Goal: Task Accomplishment & Management: Use online tool/utility

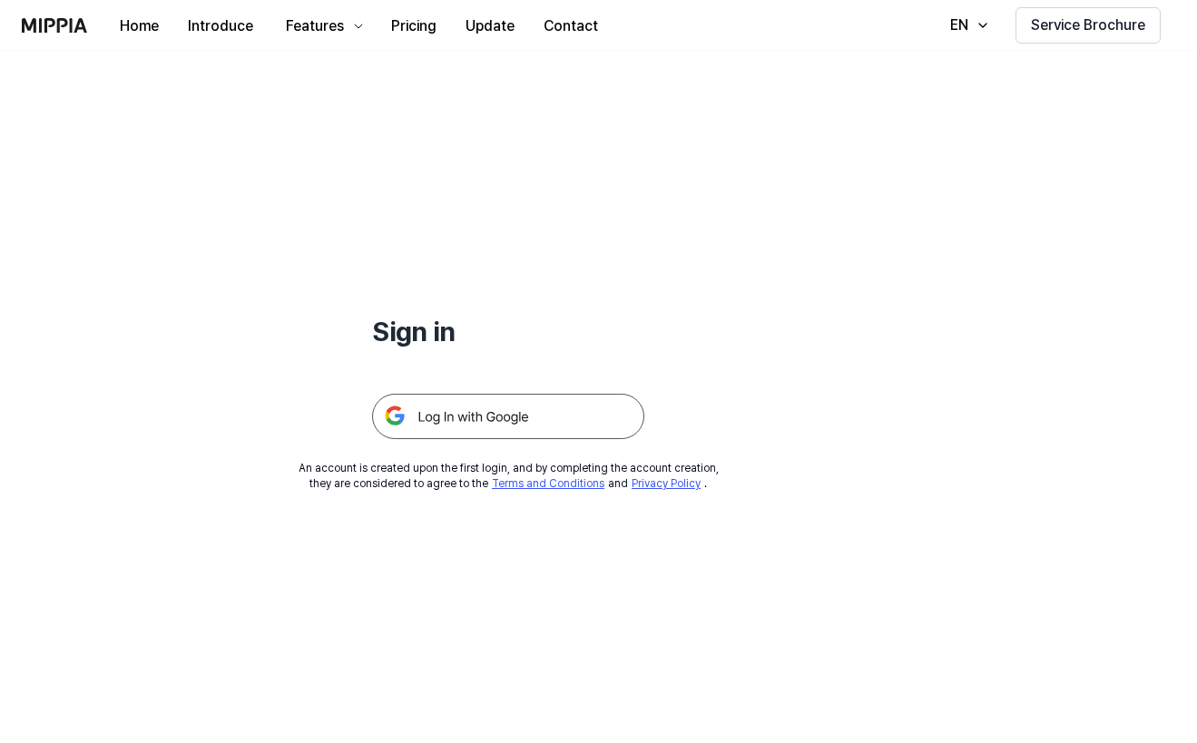
click at [489, 407] on img at bounding box center [508, 416] width 272 height 45
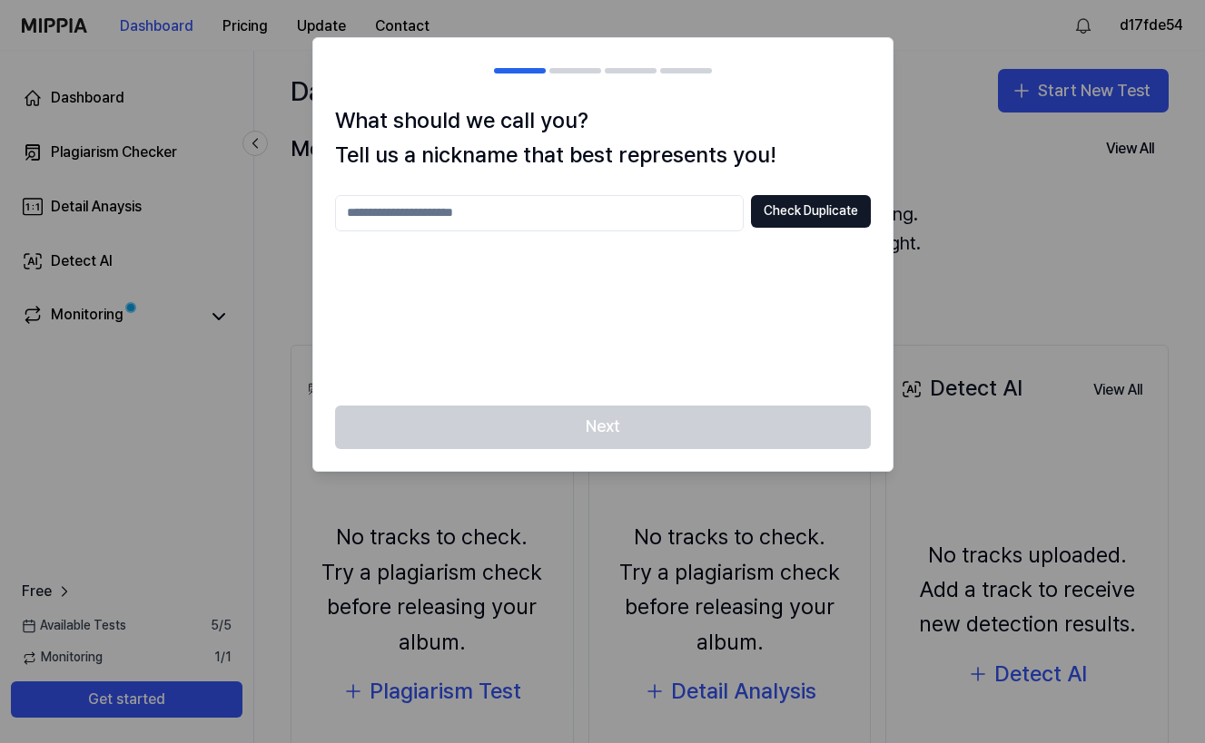
click at [668, 226] on input "text" at bounding box center [539, 213] width 408 height 36
type input "********"
click at [773, 209] on button "Check Duplicate" at bounding box center [811, 211] width 120 height 33
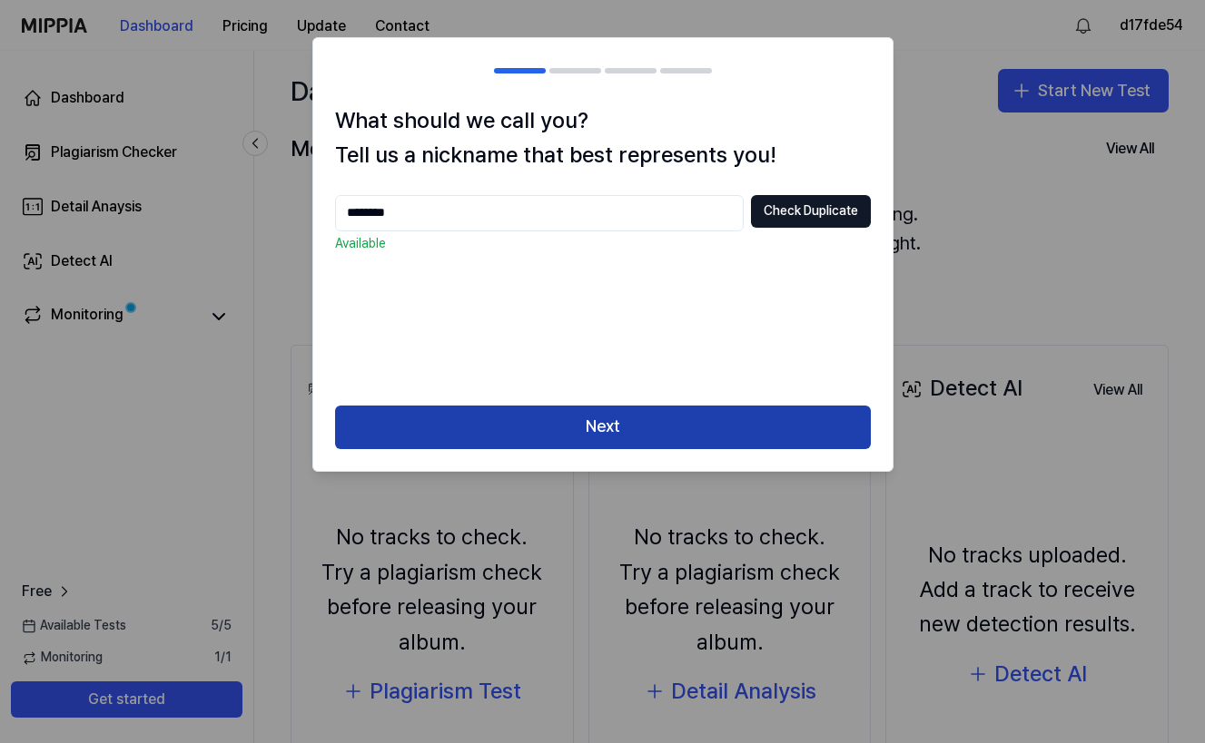
click at [644, 428] on button "Next" at bounding box center [603, 428] width 536 height 44
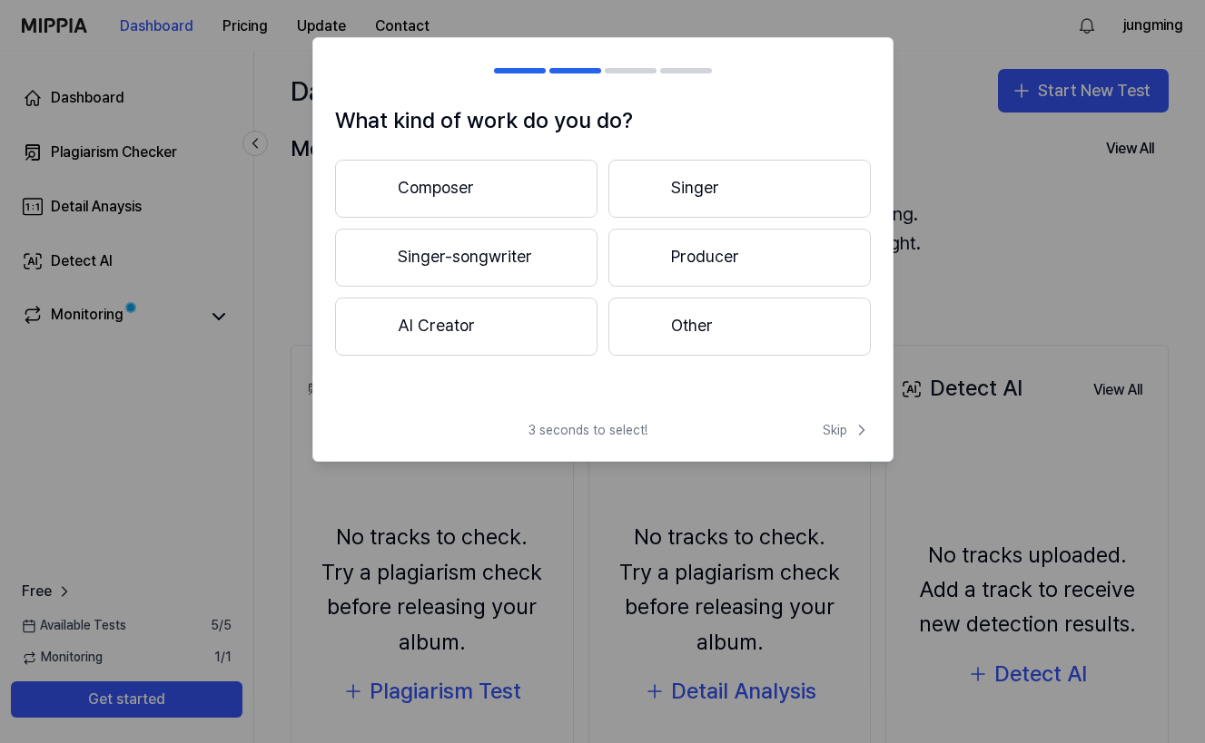
click at [561, 188] on button "Composer" at bounding box center [466, 189] width 262 height 58
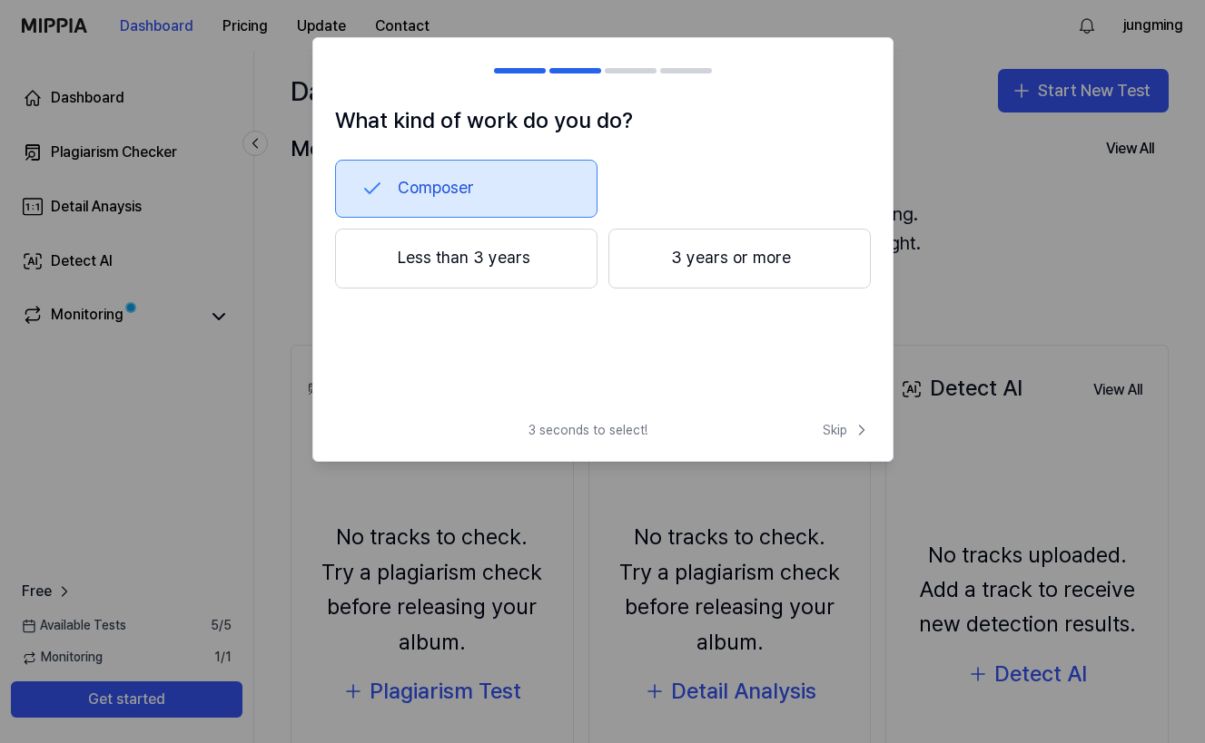
click at [552, 259] on button "Less than 3 years" at bounding box center [466, 259] width 262 height 60
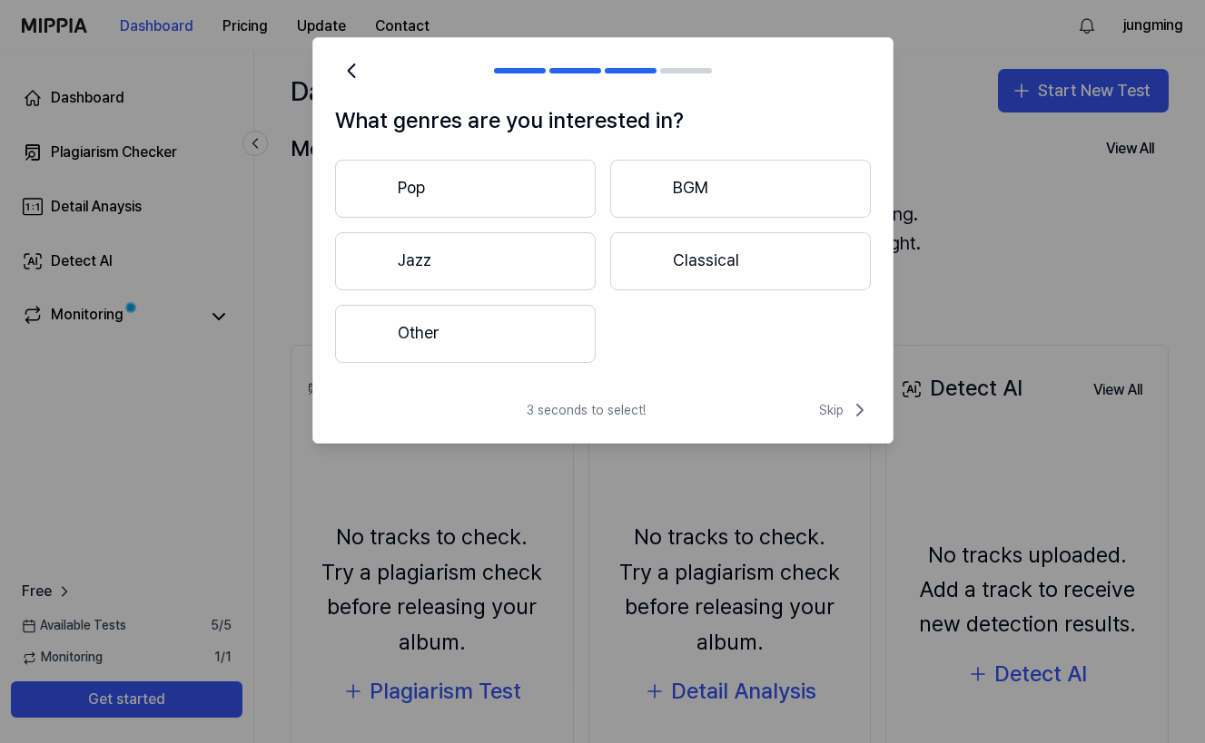
click at [533, 177] on button "Pop" at bounding box center [465, 189] width 261 height 58
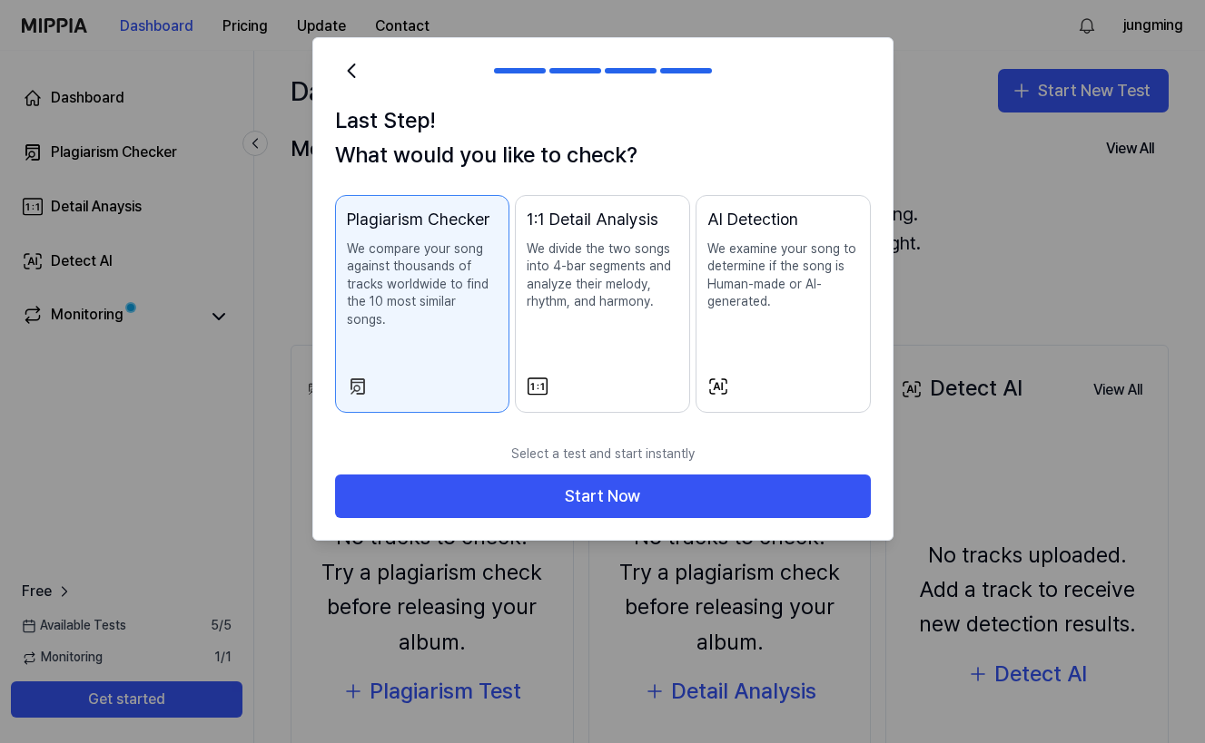
click at [452, 270] on p "We compare your song against thousands of tracks worldwide to find the 10 most …" at bounding box center [423, 285] width 152 height 89
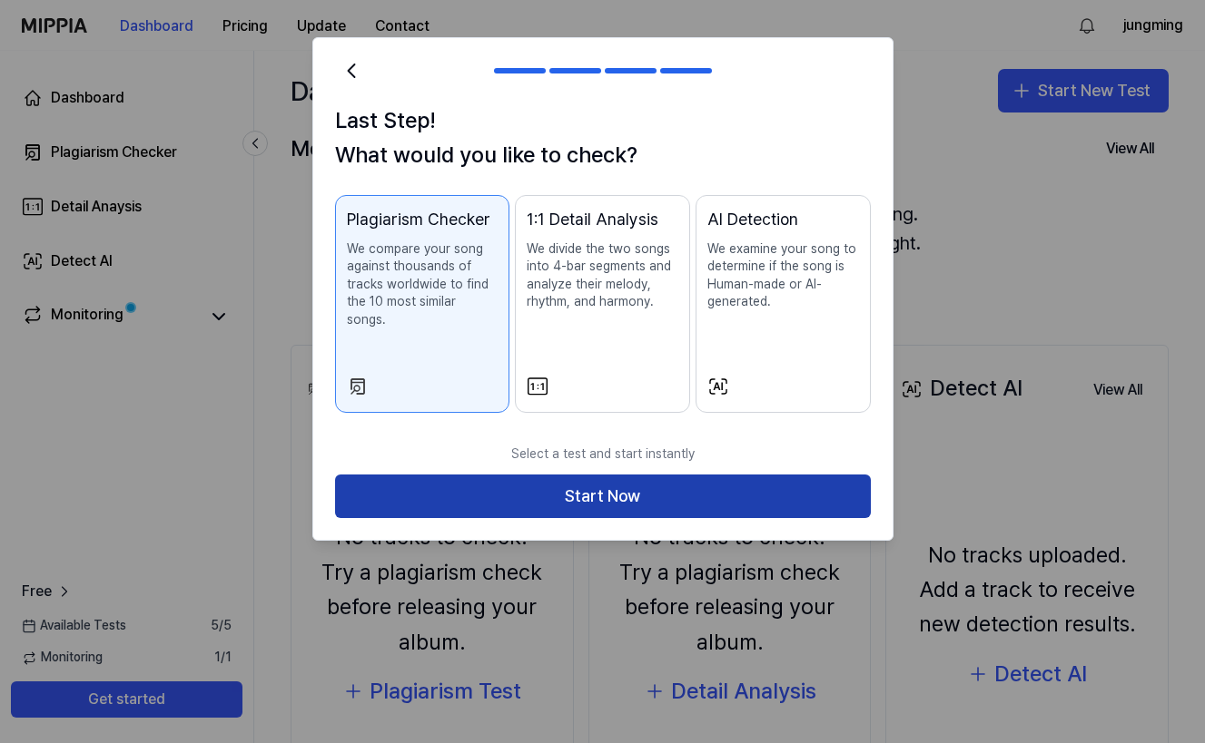
click at [597, 475] on button "Start Now" at bounding box center [603, 497] width 536 height 44
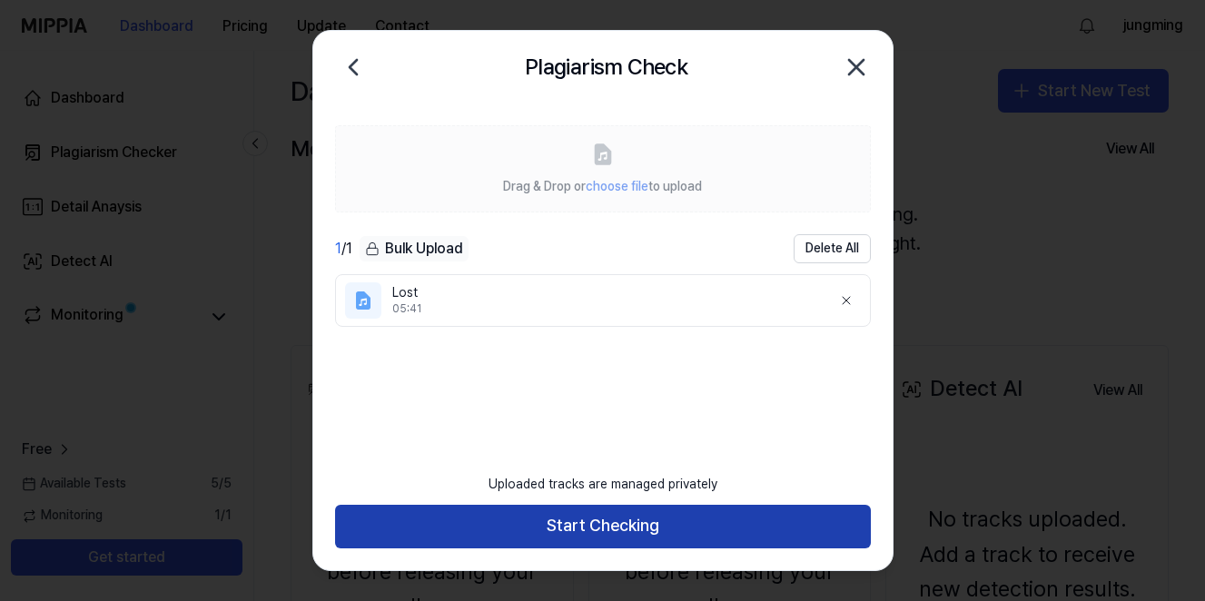
click at [589, 516] on button "Start Checking" at bounding box center [603, 527] width 536 height 44
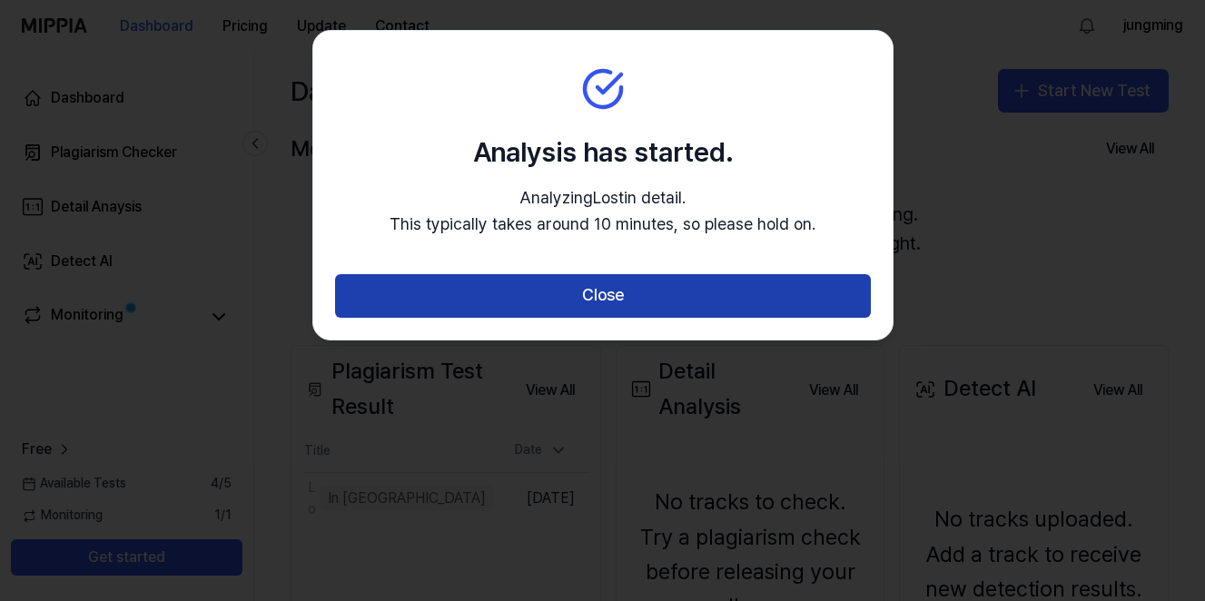
click at [600, 290] on button "Close" at bounding box center [603, 296] width 536 height 44
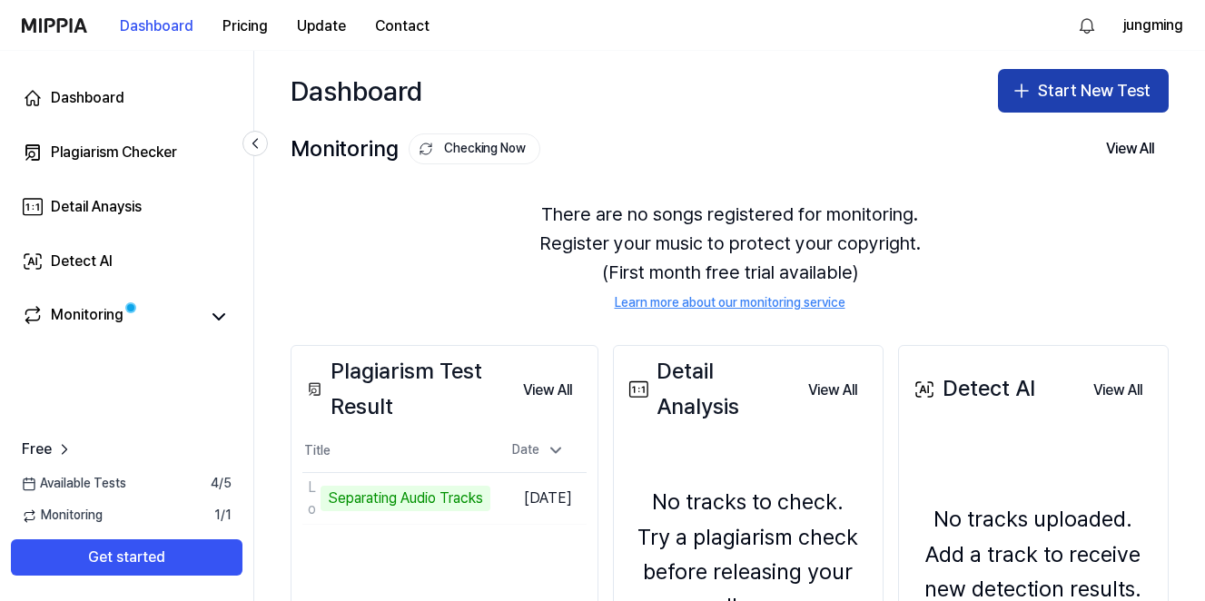
click at [1123, 93] on button "Start New Test" at bounding box center [1083, 91] width 171 height 44
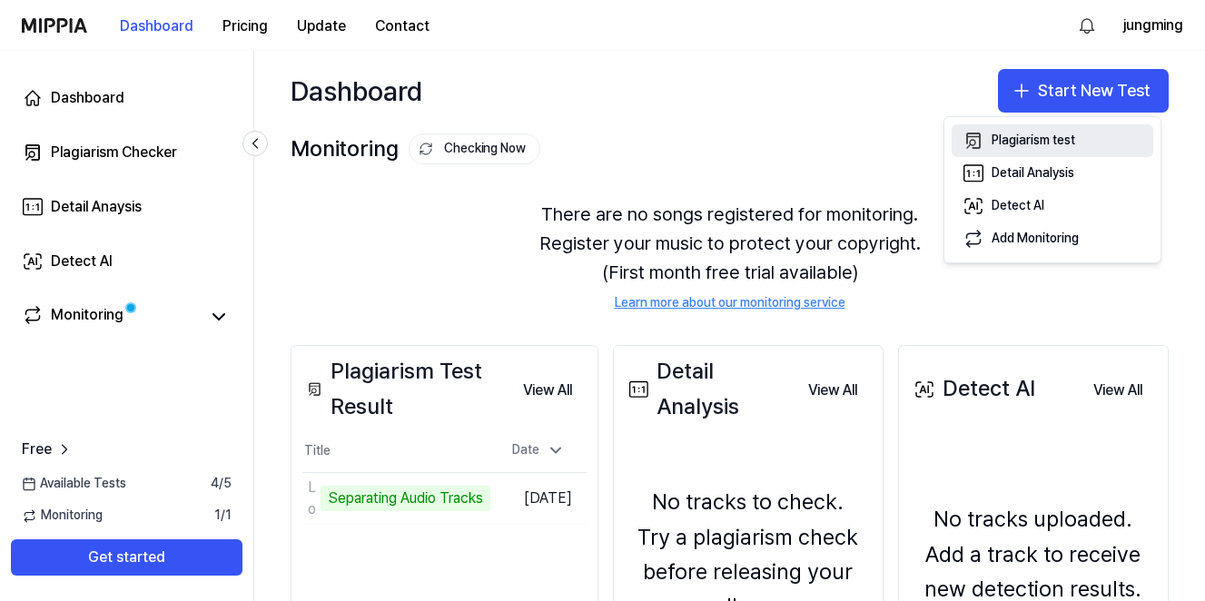
click at [1086, 138] on button "Plagiarism test" at bounding box center [1052, 140] width 202 height 33
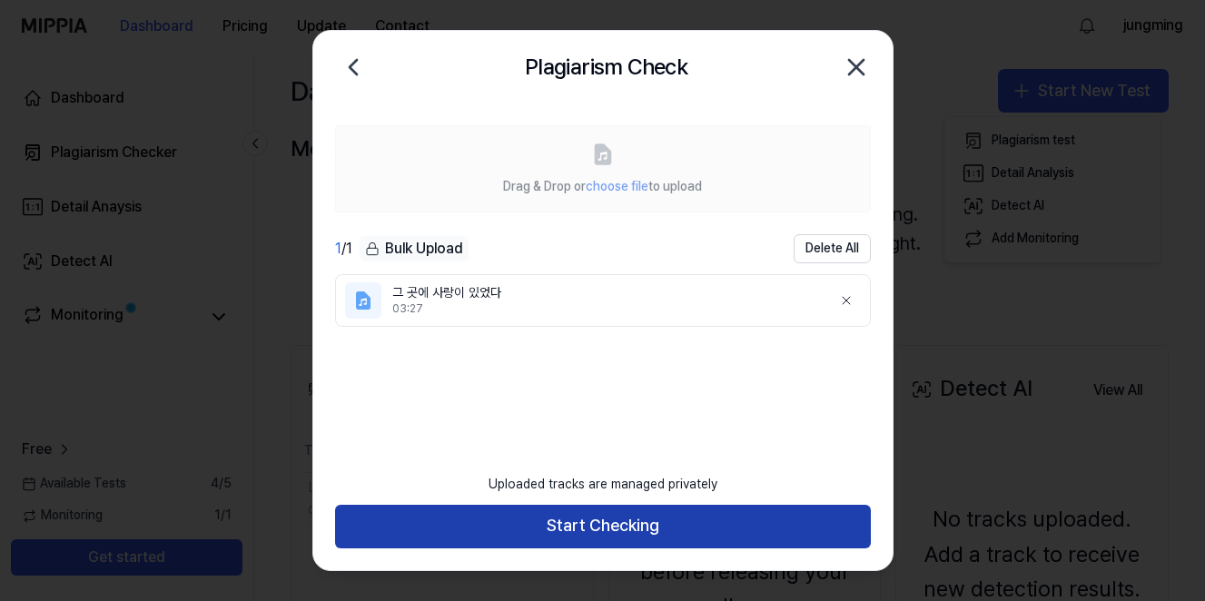
click at [669, 531] on button "Start Checking" at bounding box center [603, 527] width 536 height 44
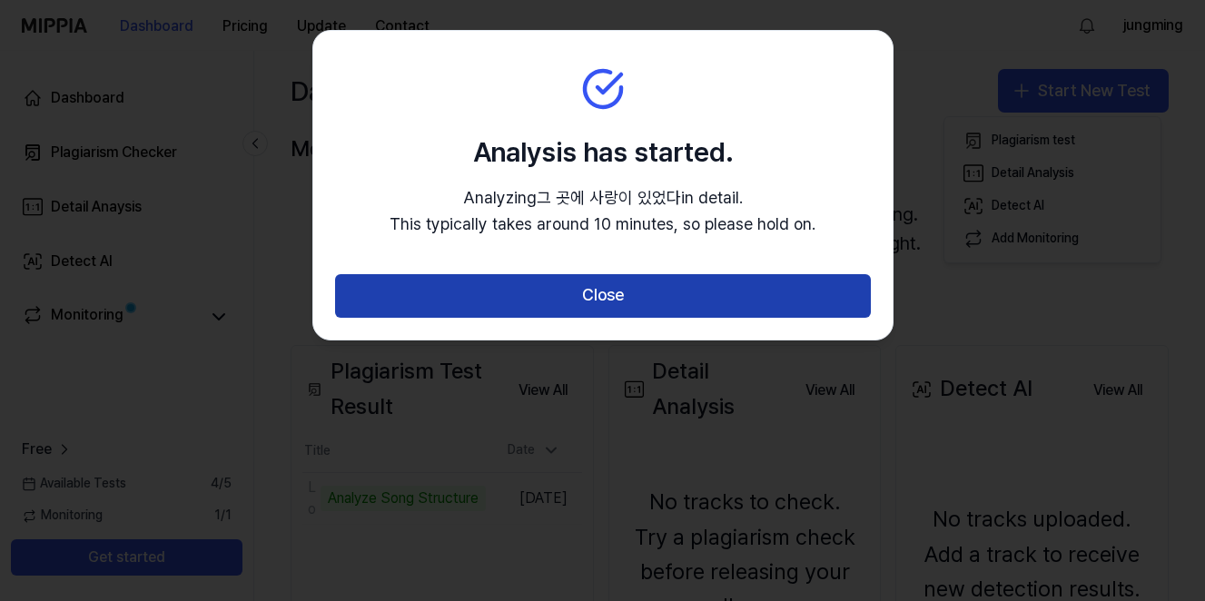
click at [673, 298] on button "Close" at bounding box center [603, 296] width 536 height 44
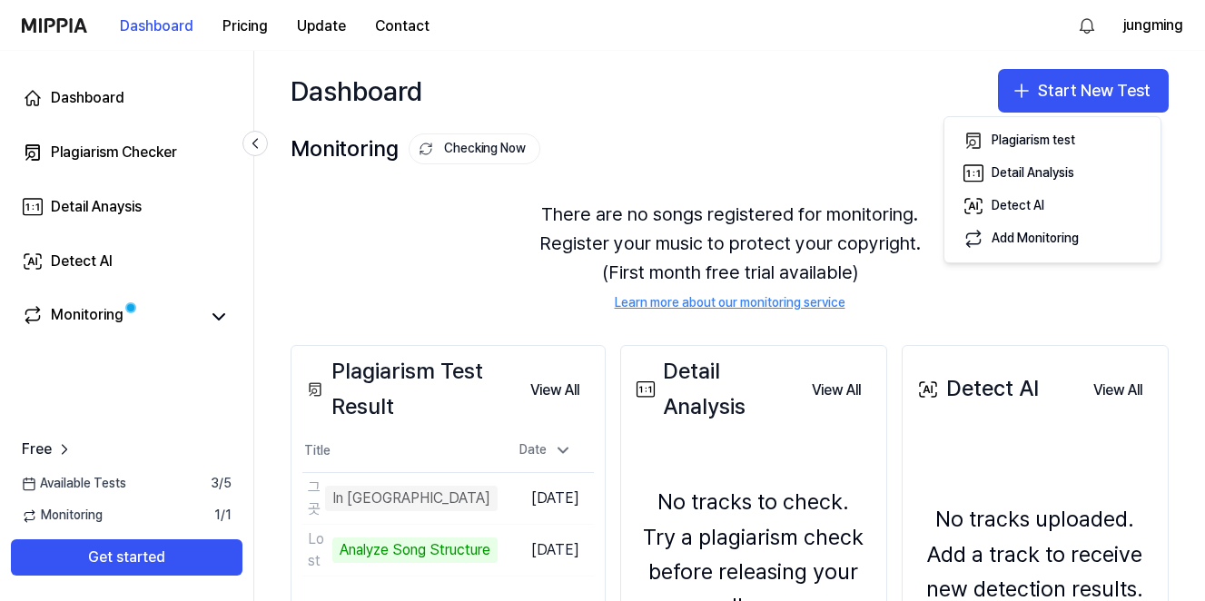
scroll to position [91, 0]
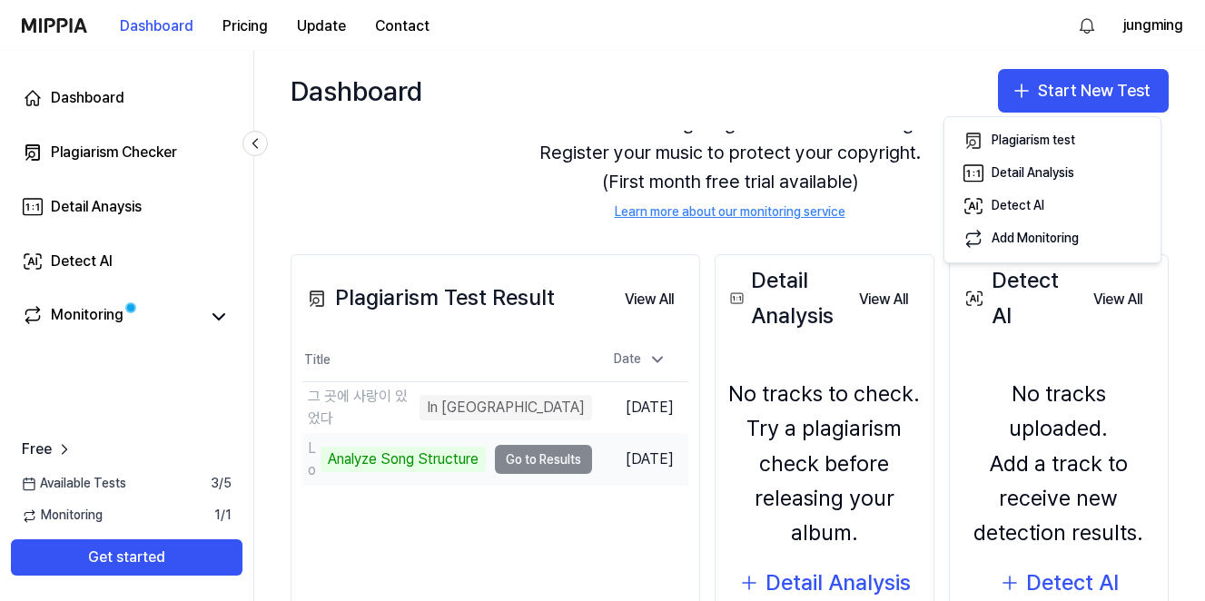
click at [554, 459] on td "Lost Analyze Song Structure Go to Results" at bounding box center [447, 459] width 290 height 51
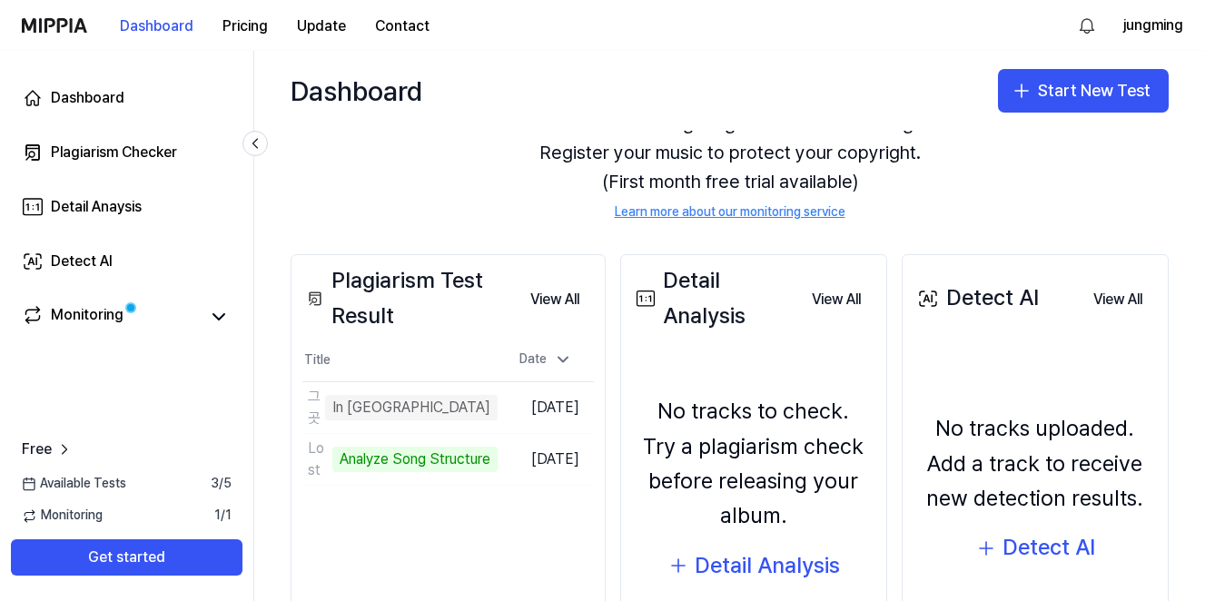
scroll to position [224, 0]
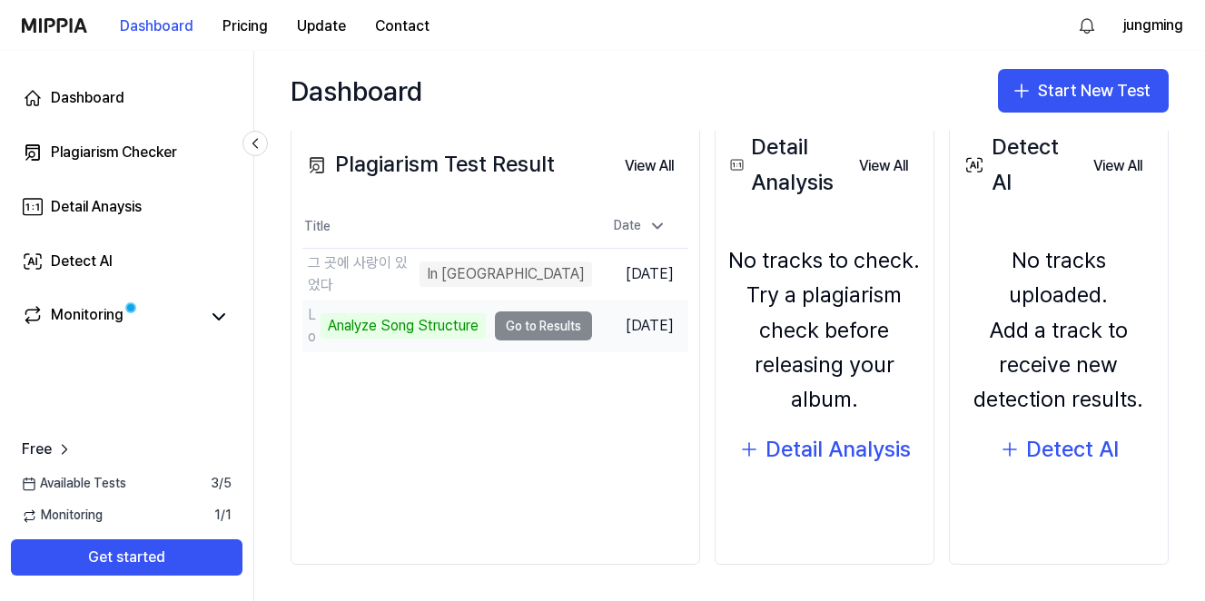
click at [531, 325] on td "Lost Analyze Song Structure Go to Results" at bounding box center [447, 325] width 290 height 51
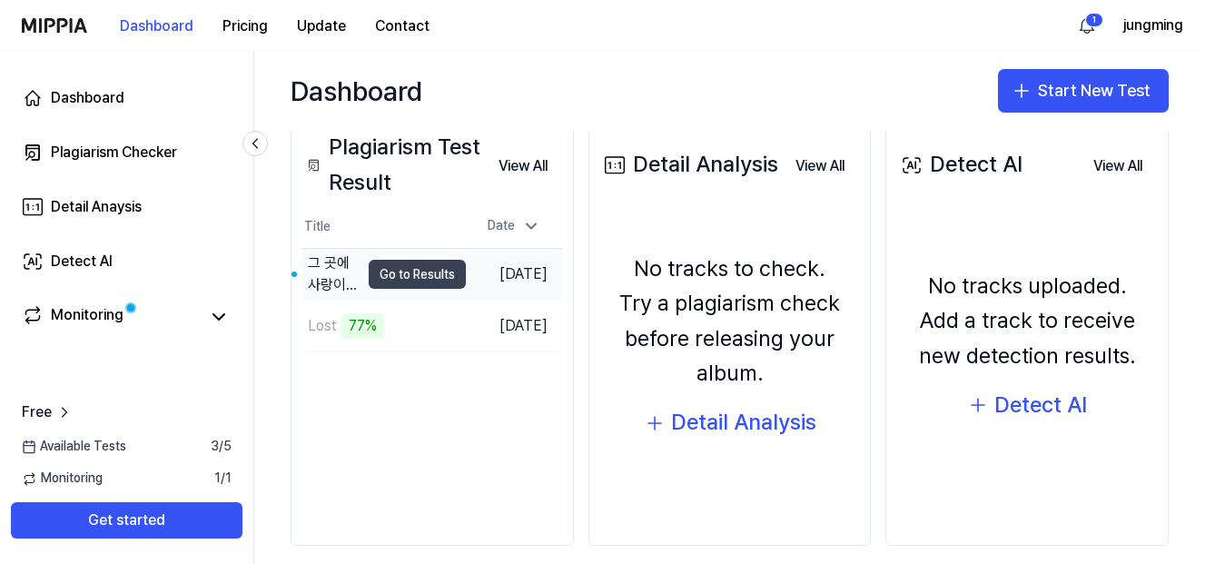
click at [424, 273] on button "Go to Results" at bounding box center [417, 274] width 97 height 29
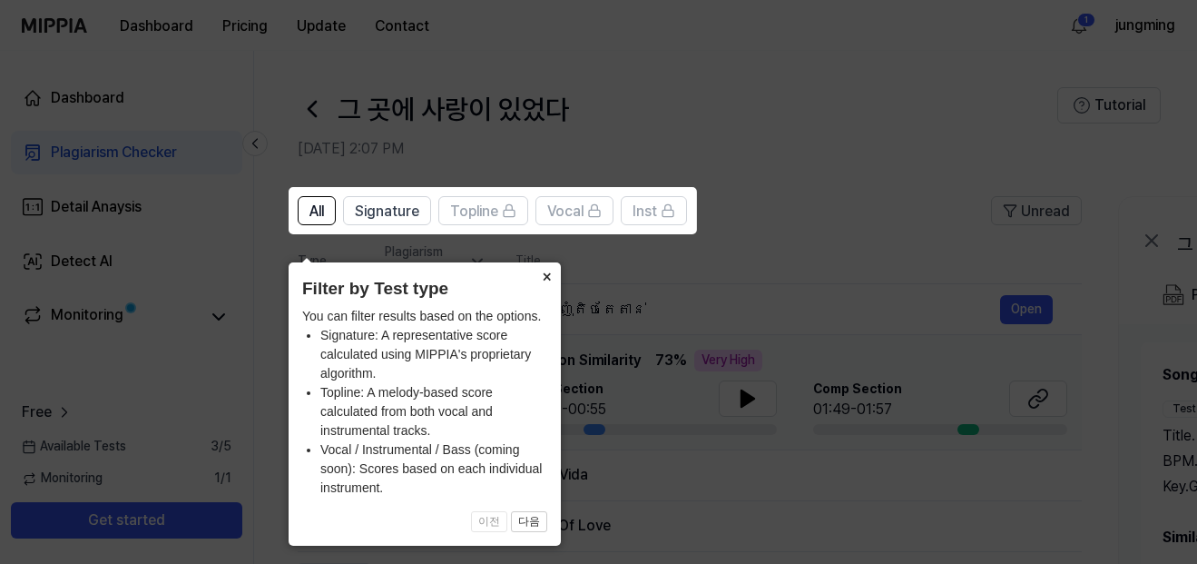
click at [548, 262] on button "×" at bounding box center [546, 274] width 29 height 25
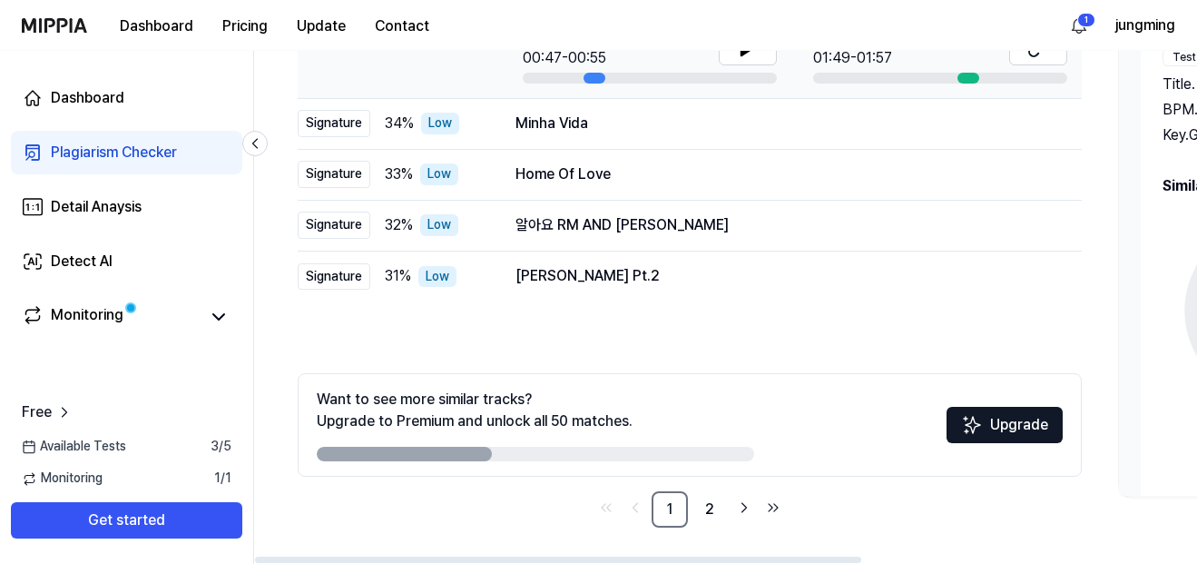
scroll to position [170, 0]
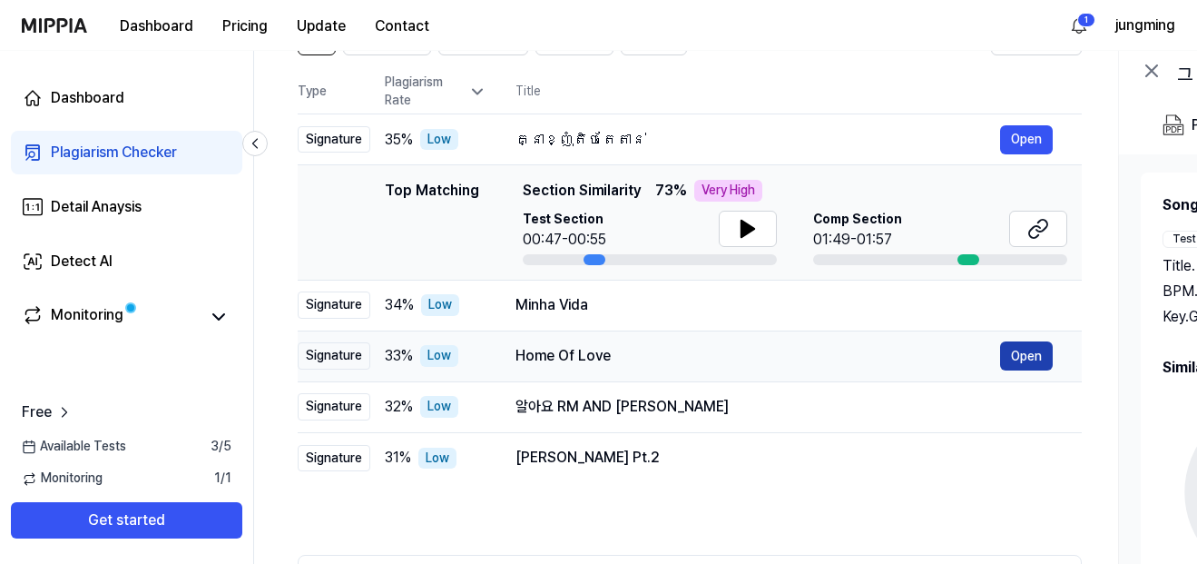
click at [1036, 347] on button "Open" at bounding box center [1026, 355] width 53 height 29
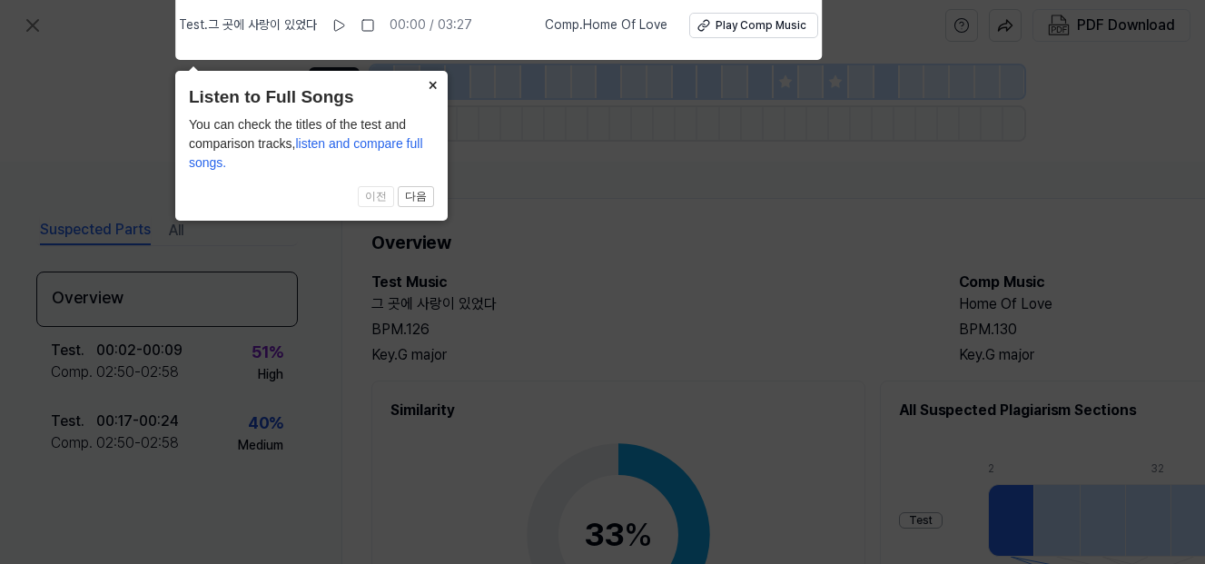
click at [431, 79] on button "×" at bounding box center [432, 83] width 29 height 25
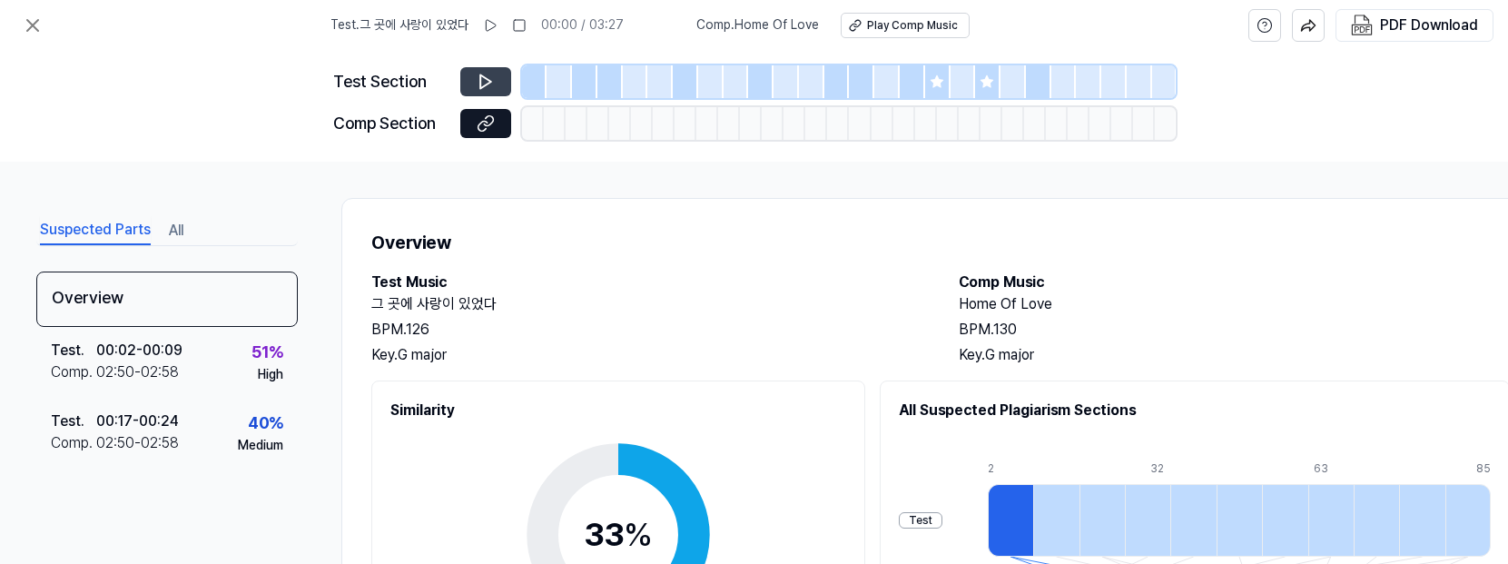
click at [474, 80] on button at bounding box center [485, 81] width 51 height 29
click at [496, 82] on button at bounding box center [485, 81] width 51 height 29
click at [470, 84] on button at bounding box center [485, 81] width 51 height 29
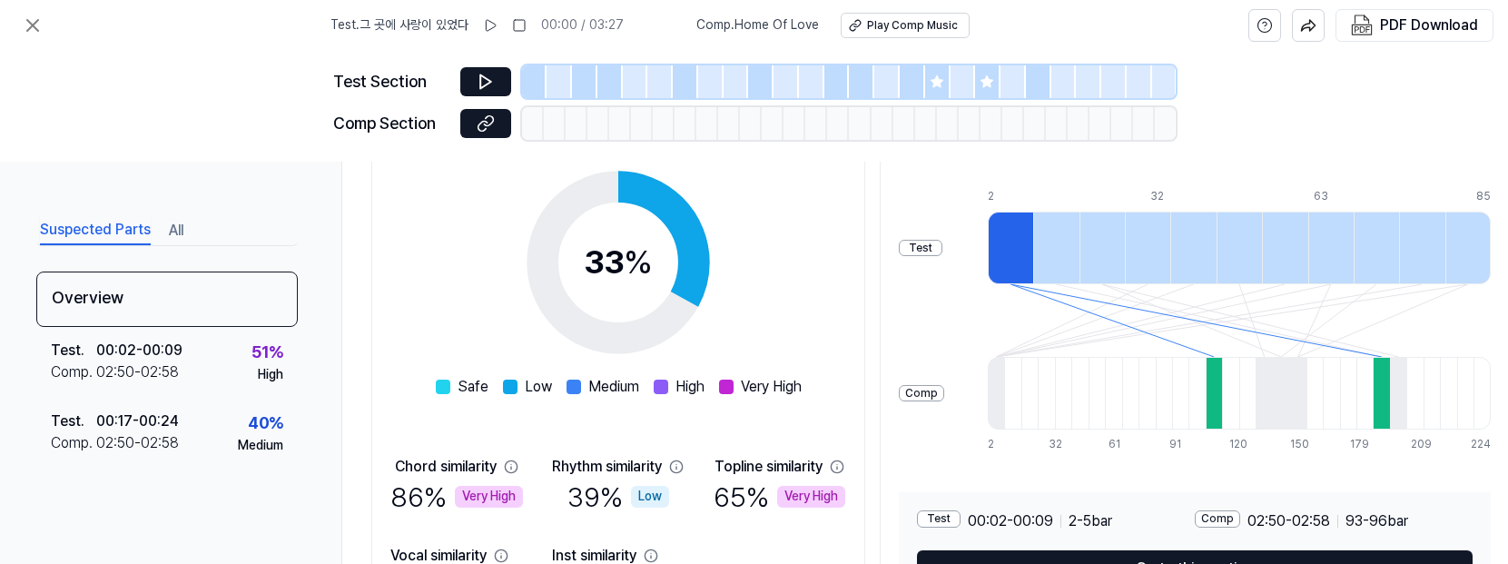
scroll to position [406, 0]
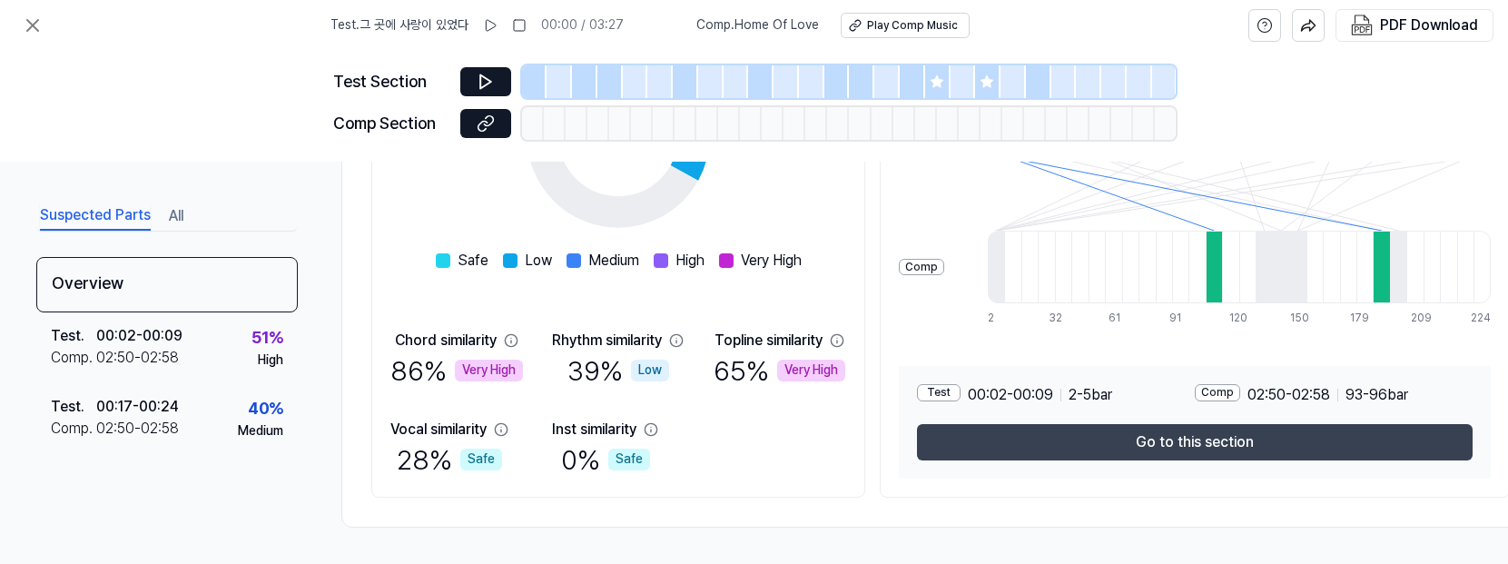
click at [1138, 437] on button "Go to this section" at bounding box center [1195, 442] width 556 height 36
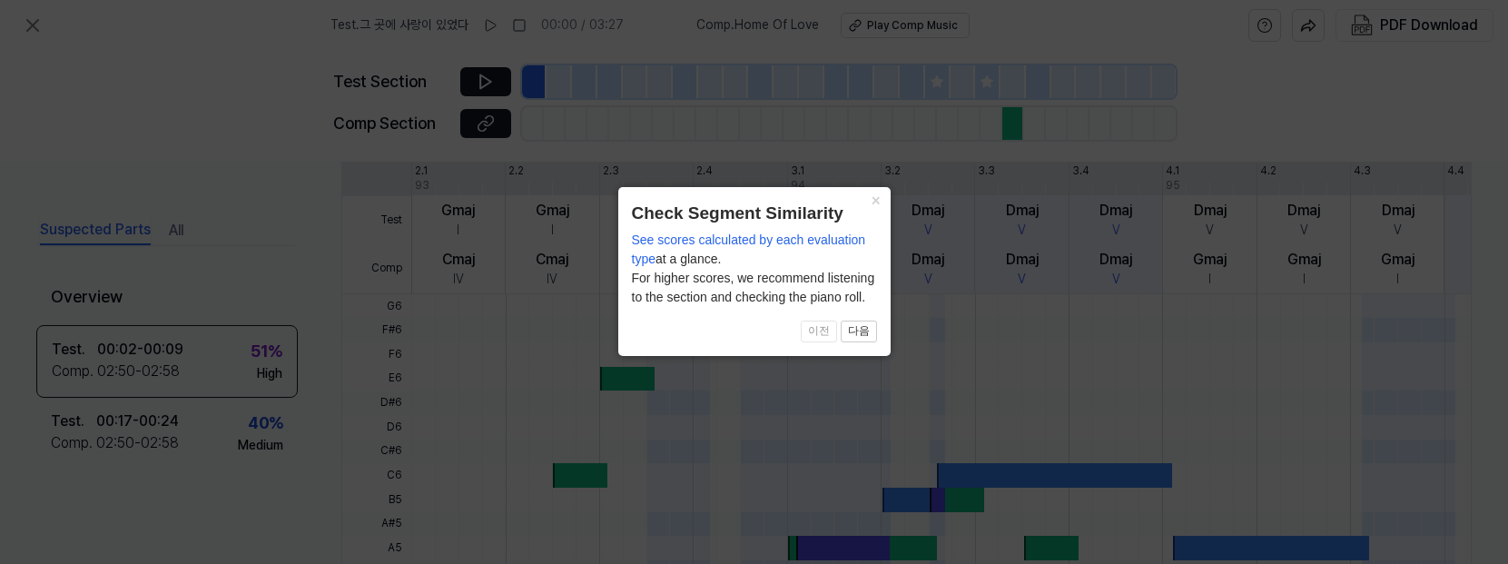
scroll to position [682, 0]
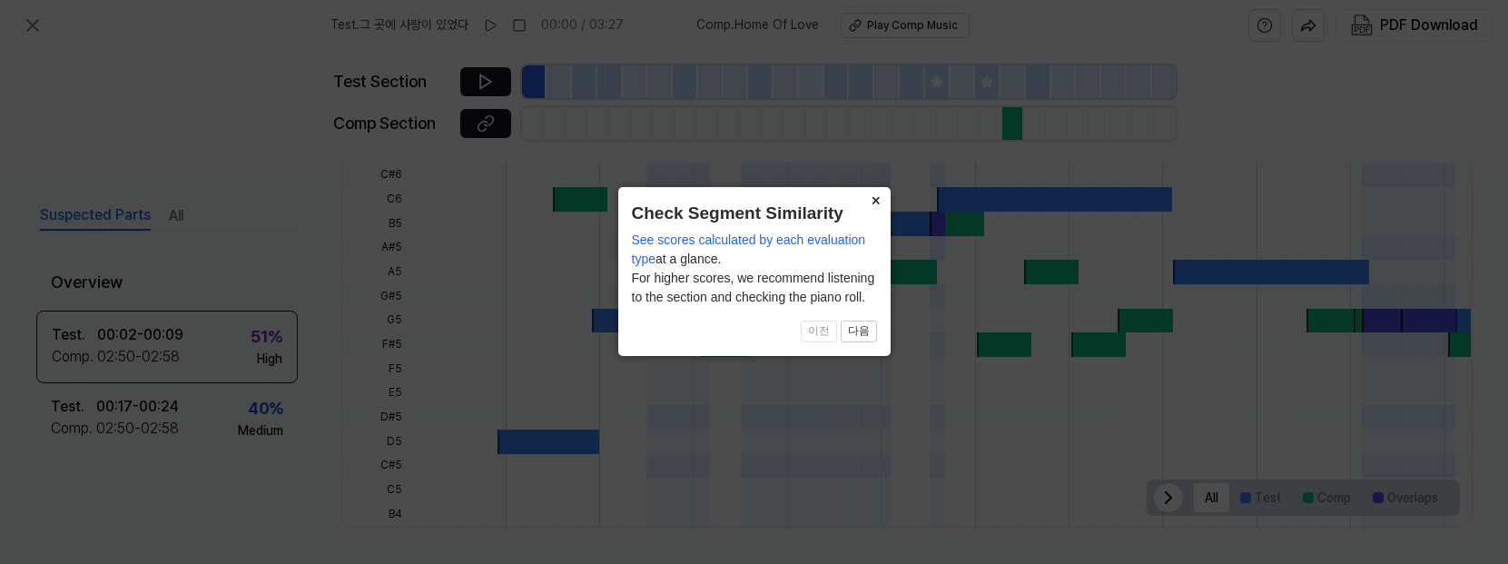
click at [874, 206] on button "×" at bounding box center [875, 199] width 29 height 25
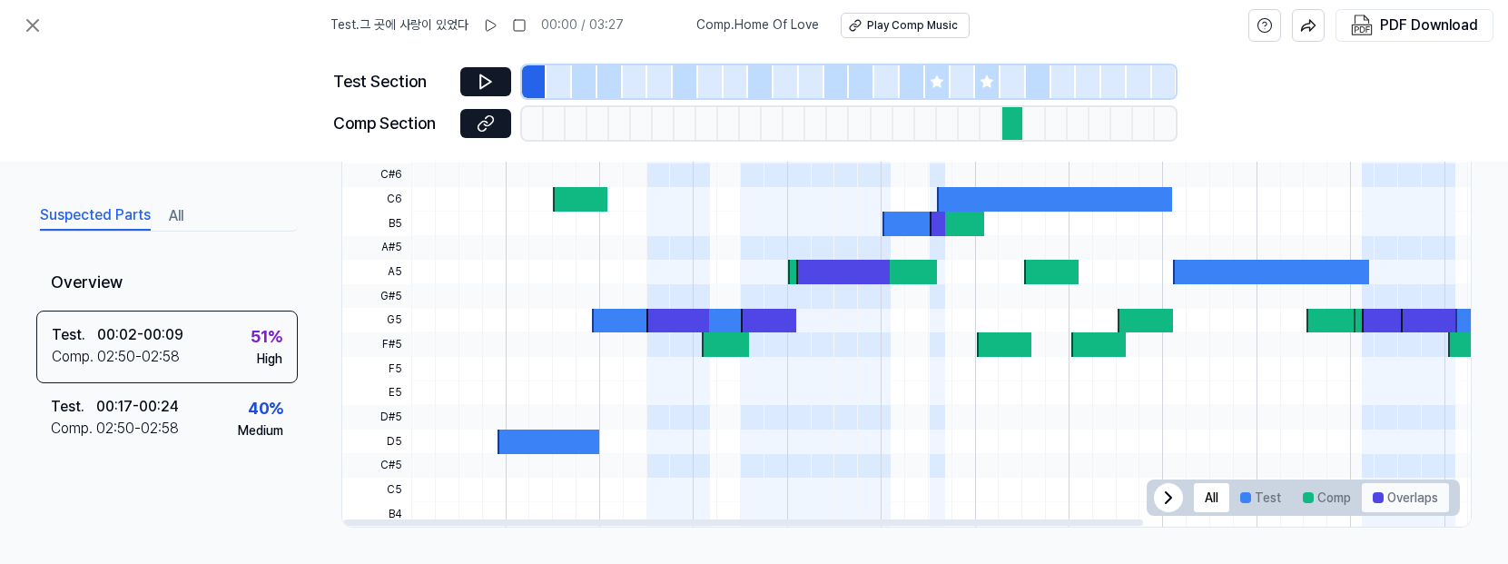
click at [1204, 500] on button "Overlaps" at bounding box center [1405, 497] width 87 height 29
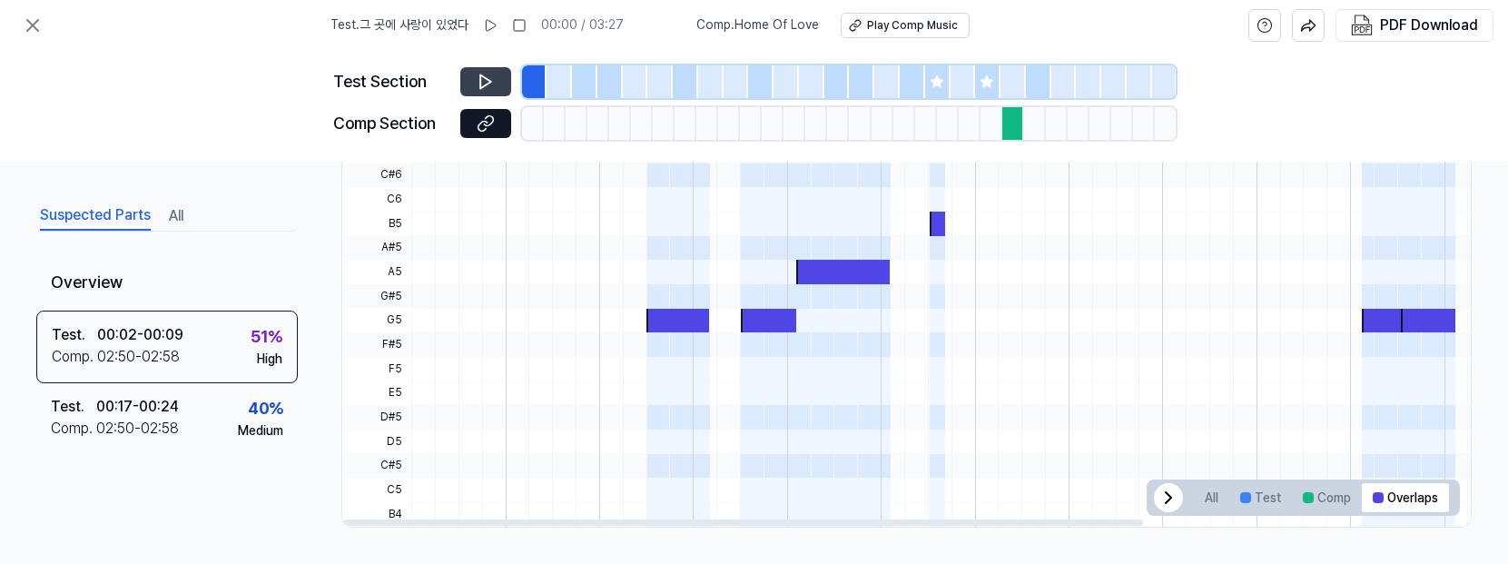
click at [480, 79] on icon at bounding box center [485, 82] width 11 height 14
click at [875, 26] on div "Play Comp Music" at bounding box center [912, 25] width 91 height 15
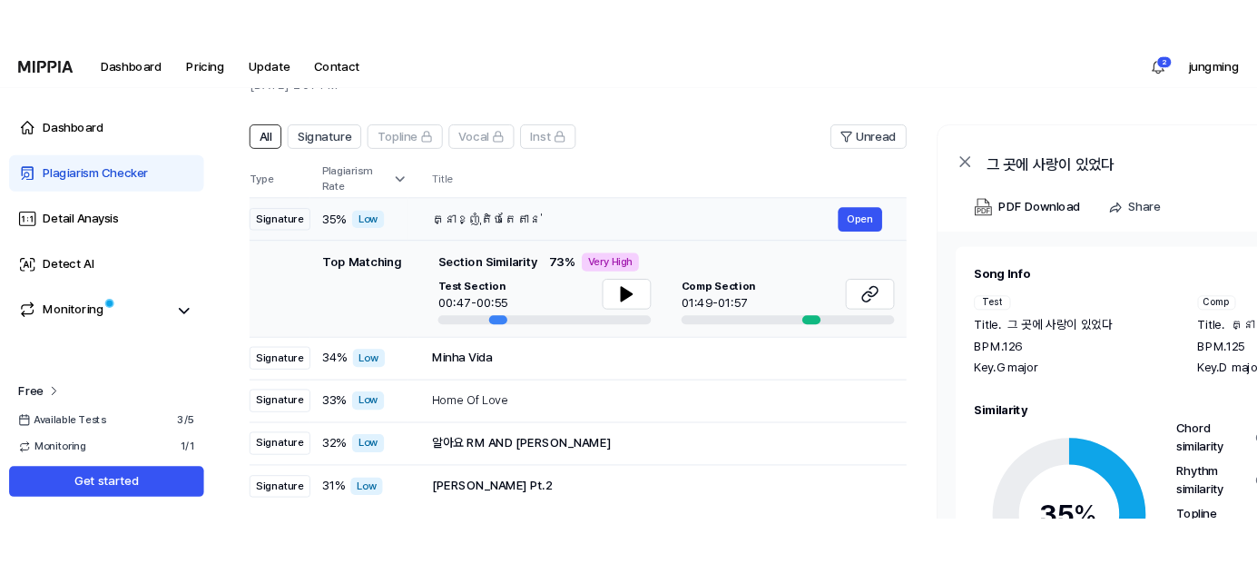
scroll to position [182, 0]
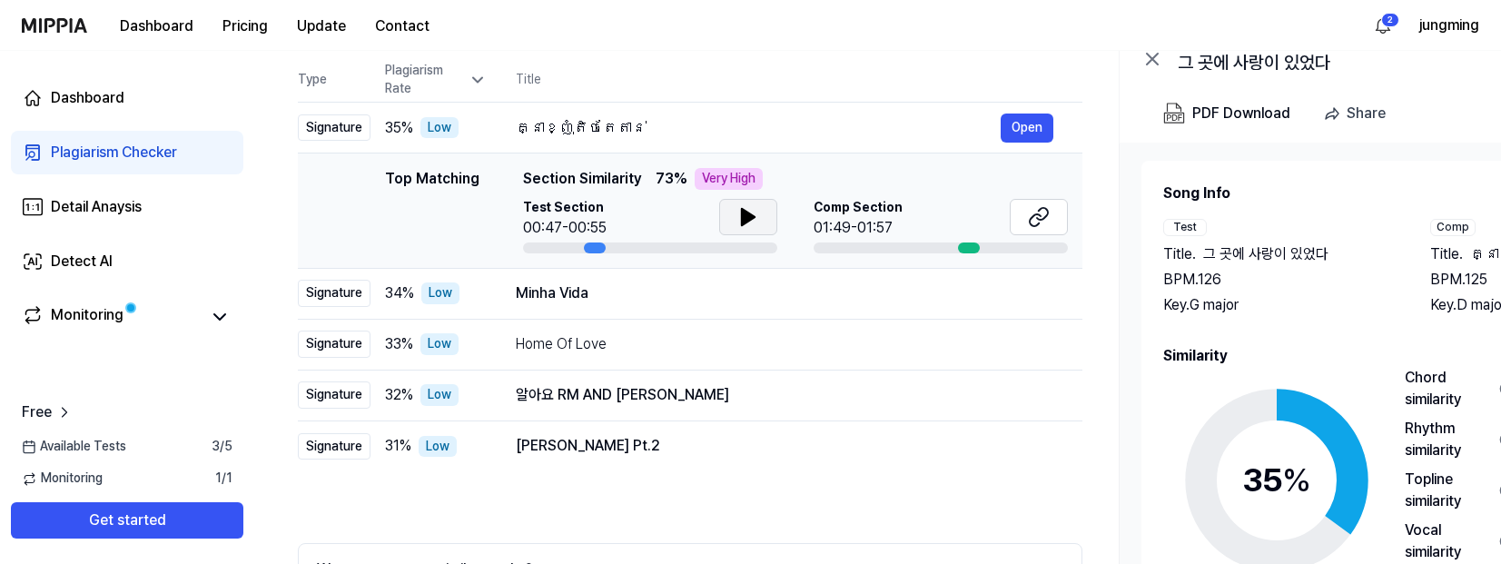
click at [763, 218] on button at bounding box center [748, 217] width 58 height 36
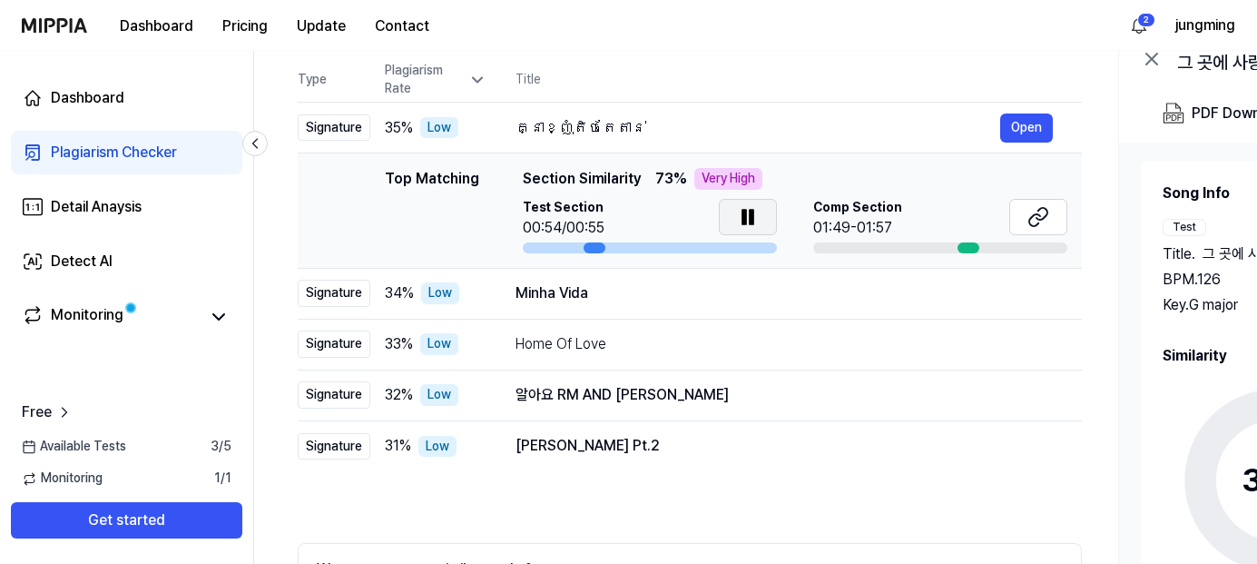
click at [756, 212] on icon at bounding box center [748, 217] width 22 height 22
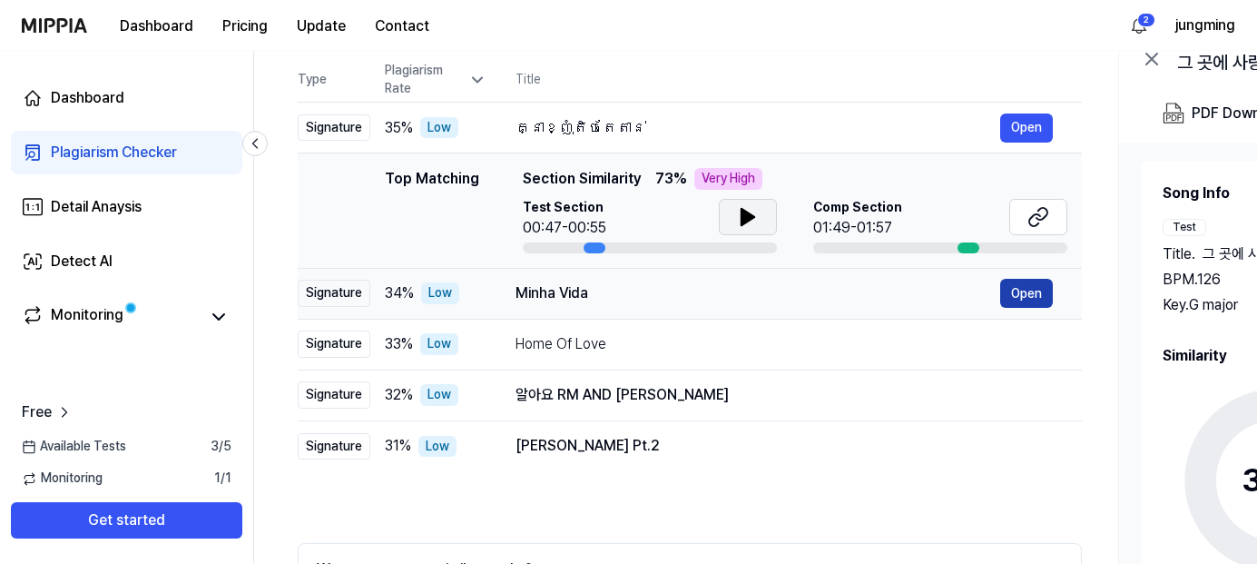
click at [1030, 291] on button "Open" at bounding box center [1026, 293] width 53 height 29
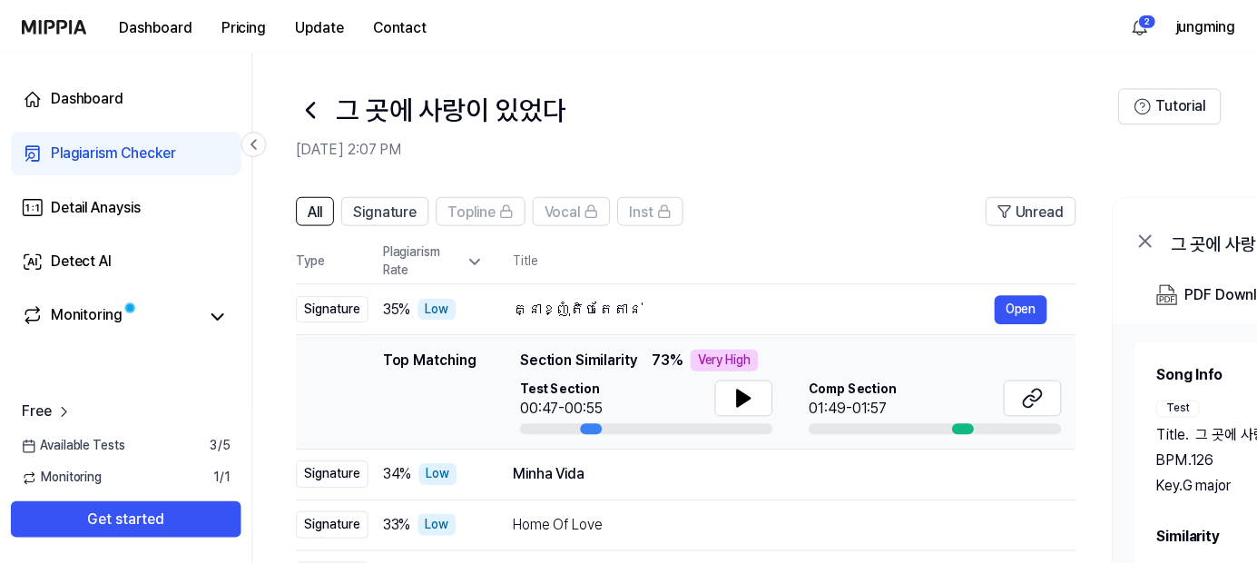
scroll to position [182, 0]
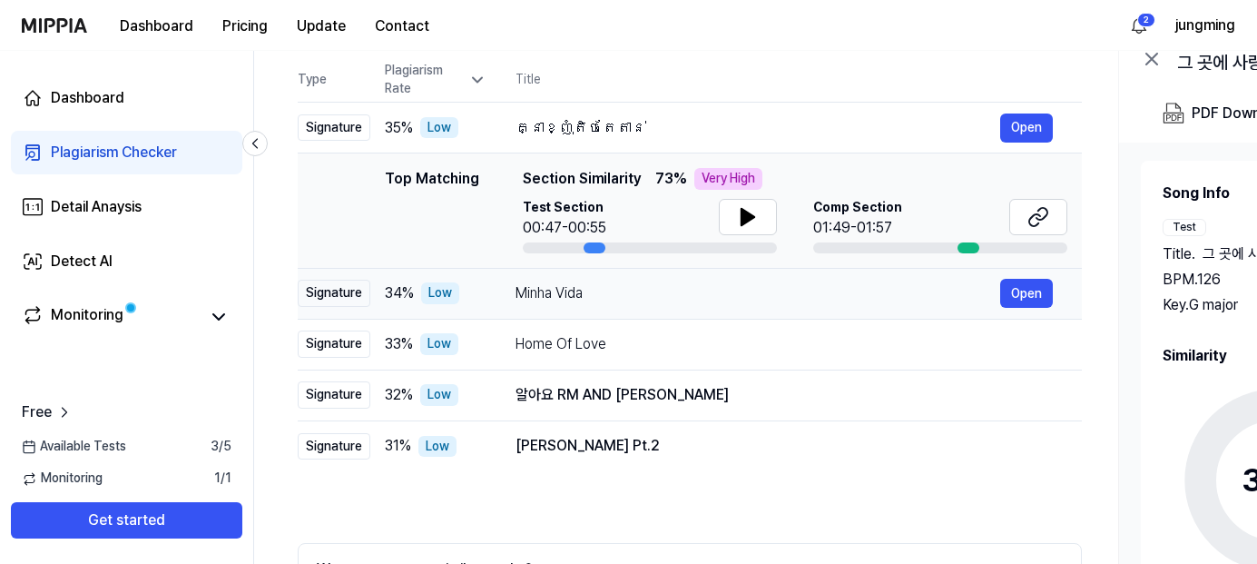
click at [693, 300] on div "Minha Vida" at bounding box center [758, 293] width 485 height 22
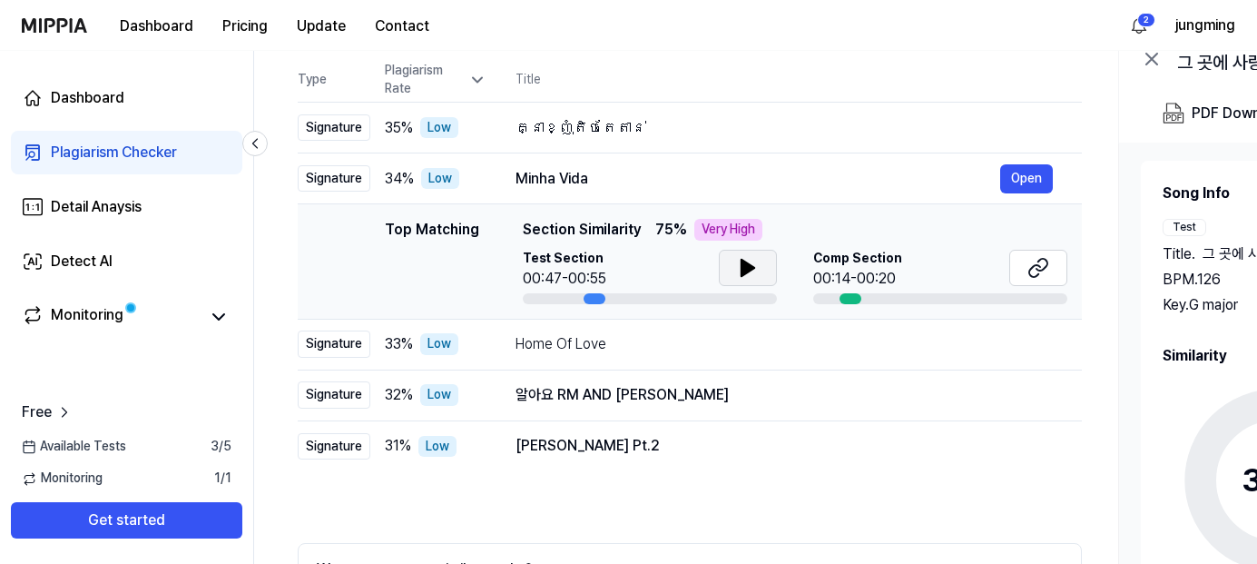
click at [759, 262] on button at bounding box center [748, 268] width 58 height 36
click at [750, 261] on icon at bounding box center [752, 268] width 4 height 15
click at [671, 339] on div "Home Of Love" at bounding box center [758, 344] width 485 height 22
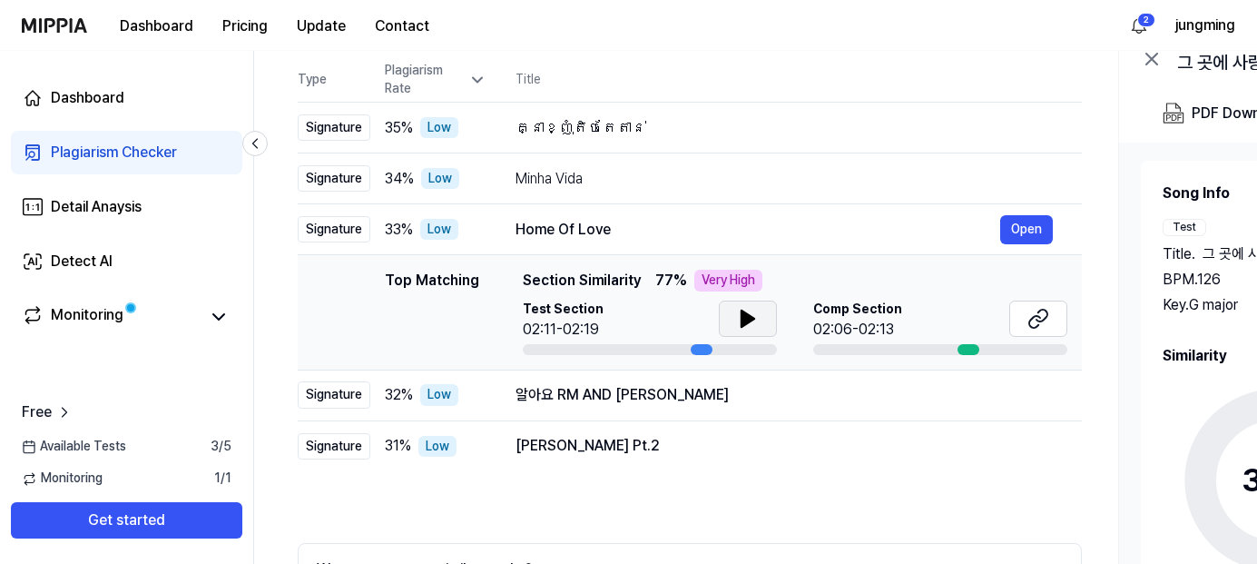
click at [767, 323] on button at bounding box center [748, 318] width 58 height 36
click at [760, 305] on button at bounding box center [748, 318] width 58 height 36
click at [582, 404] on div "알아요 RM AND JK" at bounding box center [758, 395] width 485 height 22
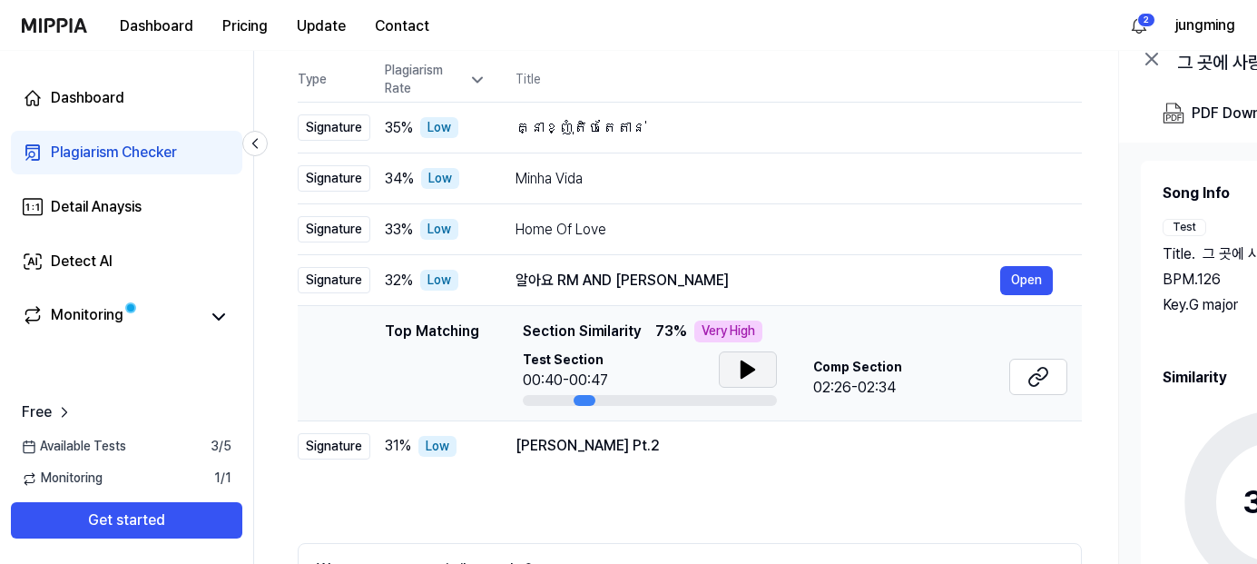
click at [754, 365] on icon at bounding box center [748, 370] width 22 height 22
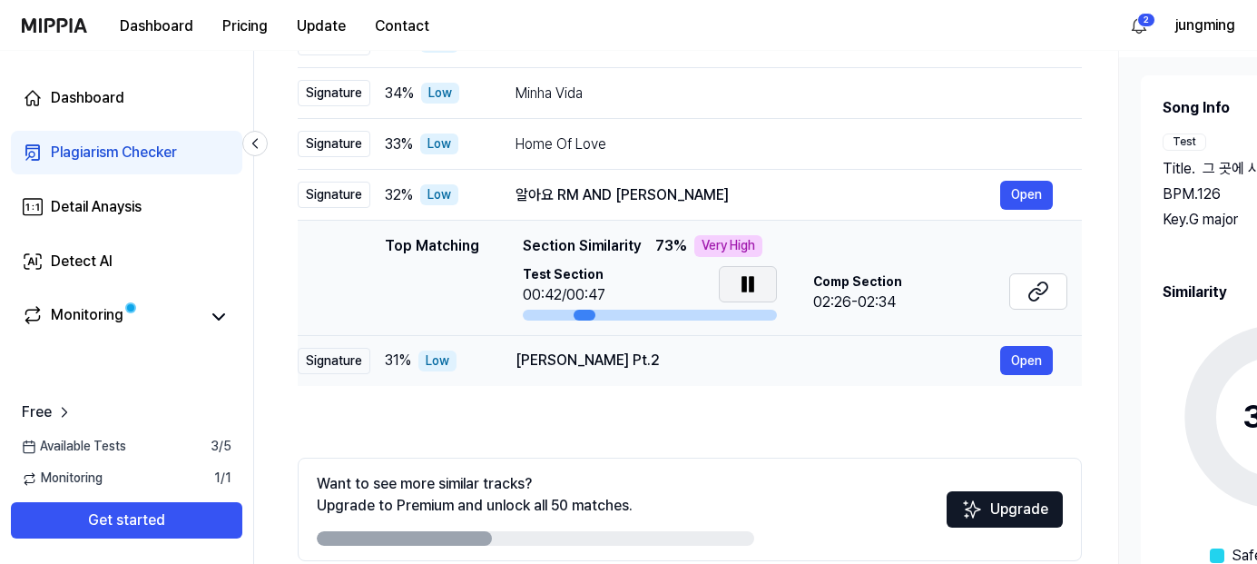
scroll to position [351, 0]
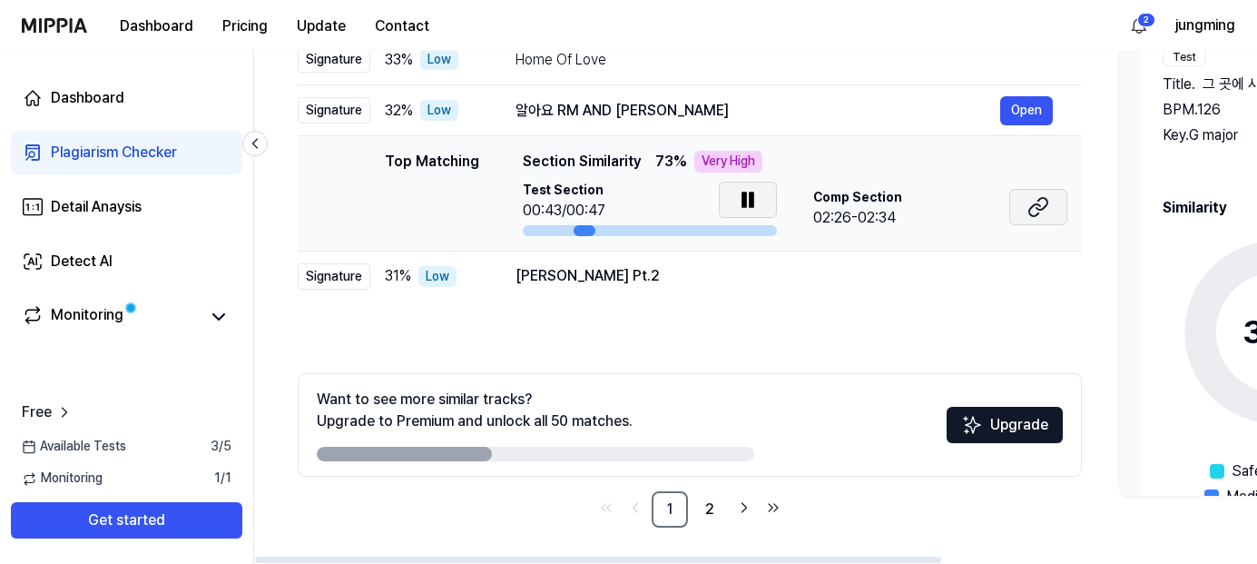
click at [1039, 201] on icon at bounding box center [1042, 204] width 11 height 12
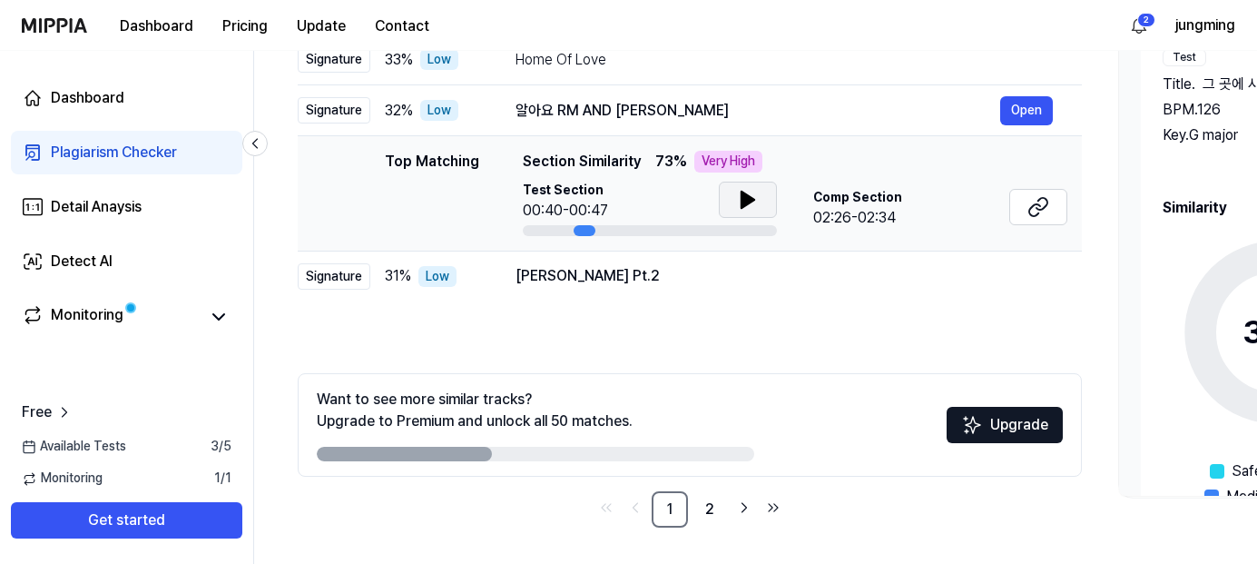
scroll to position [314, 0]
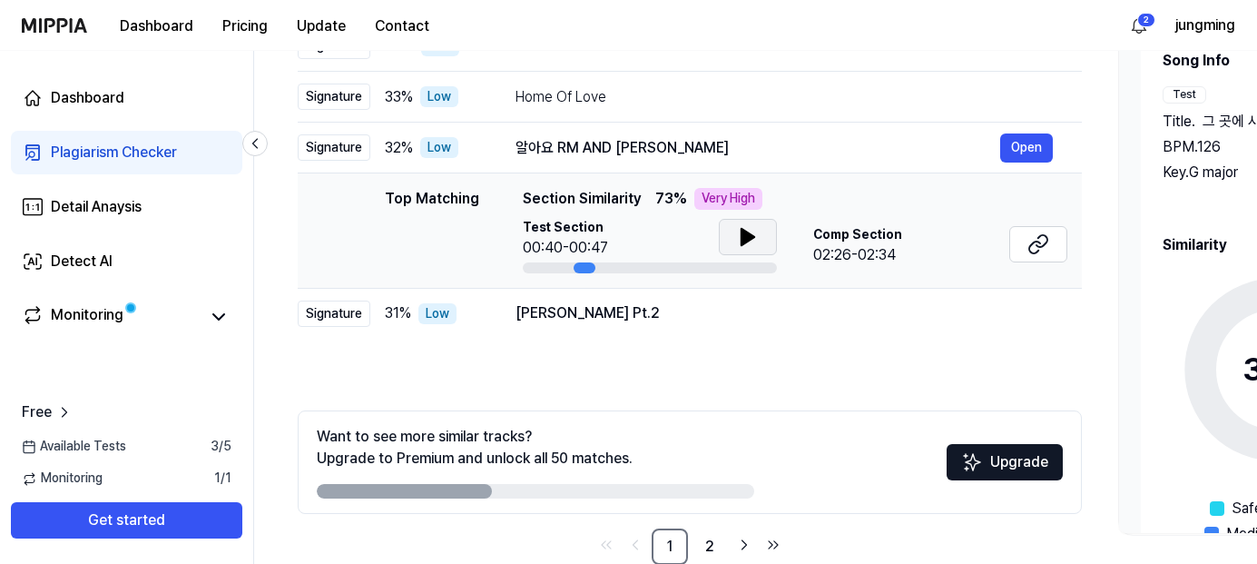
click at [762, 235] on button at bounding box center [748, 237] width 58 height 36
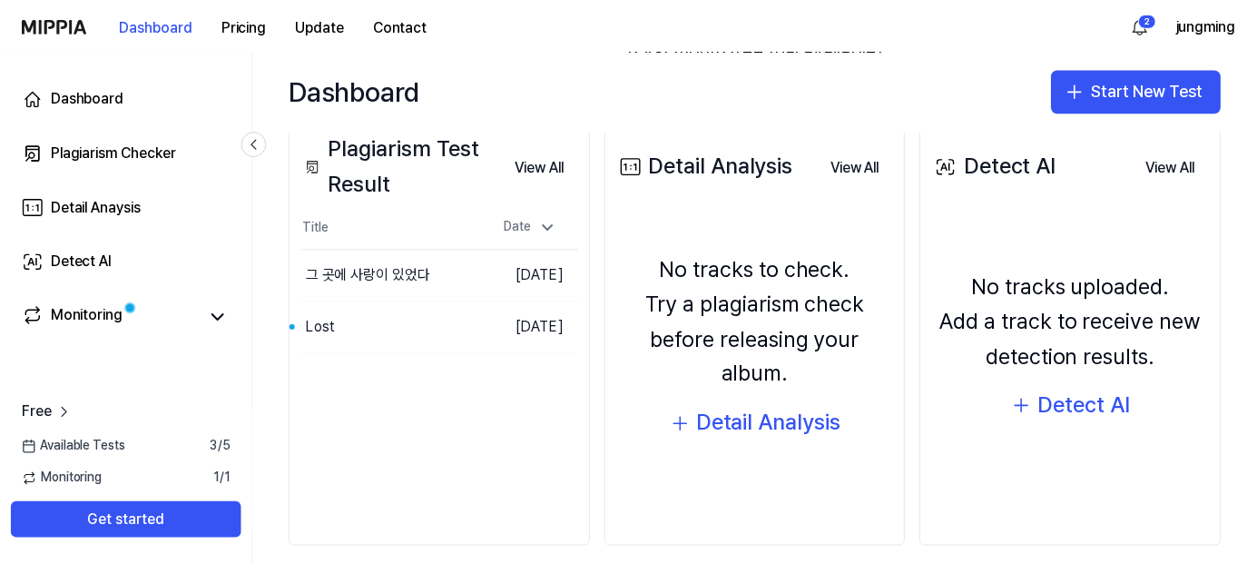
scroll to position [242, 0]
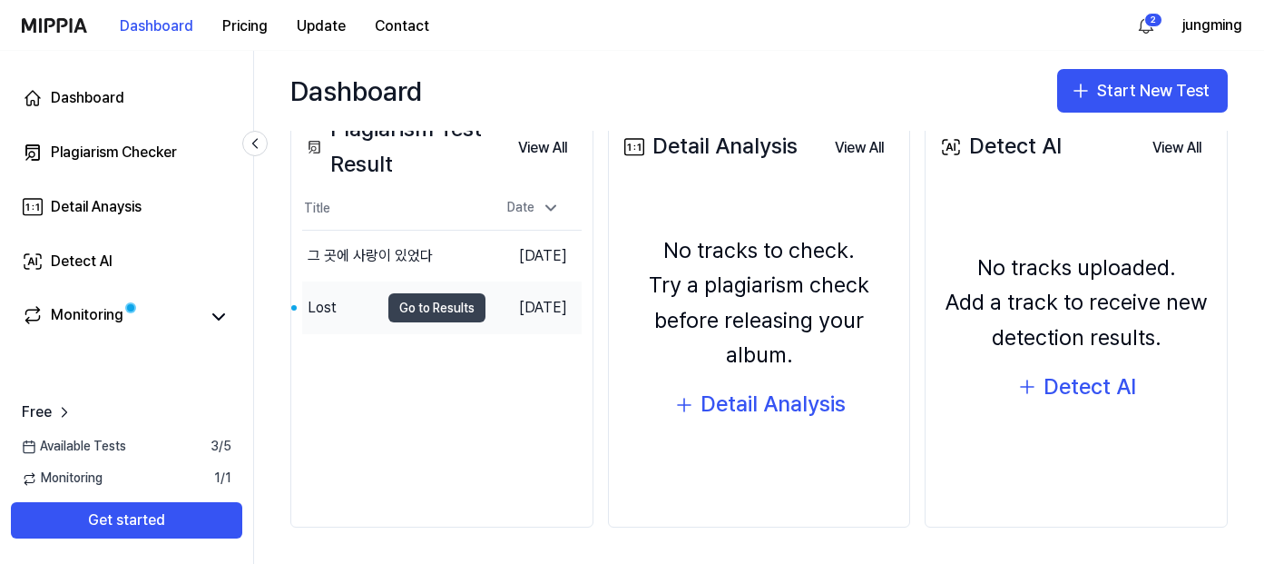
click at [424, 298] on button "Go to Results" at bounding box center [437, 307] width 97 height 29
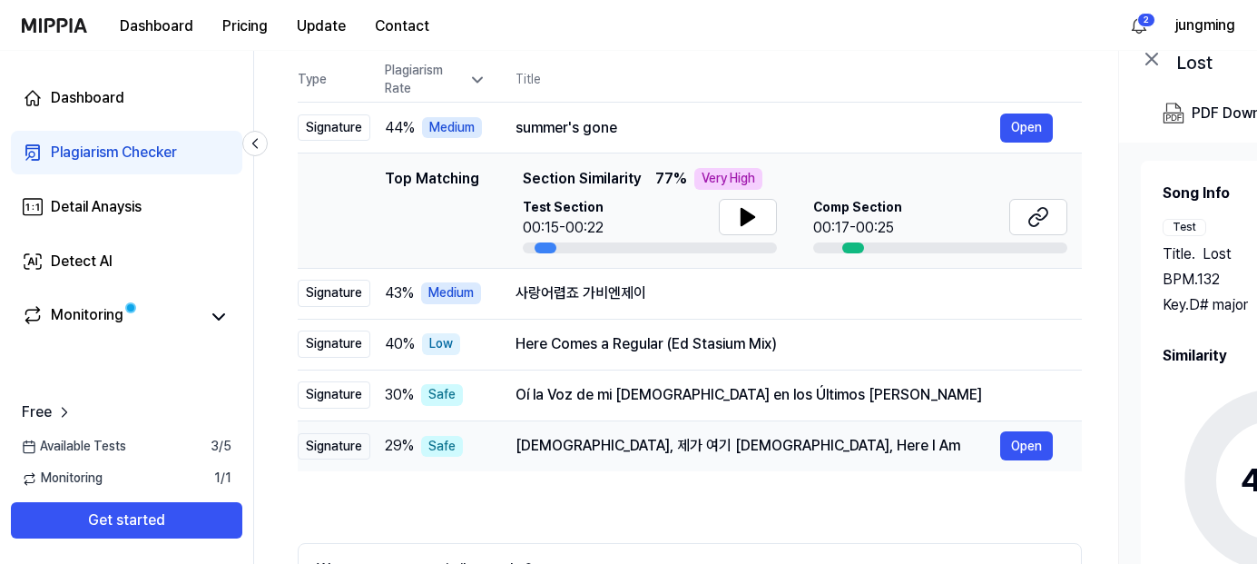
scroll to position [91, 0]
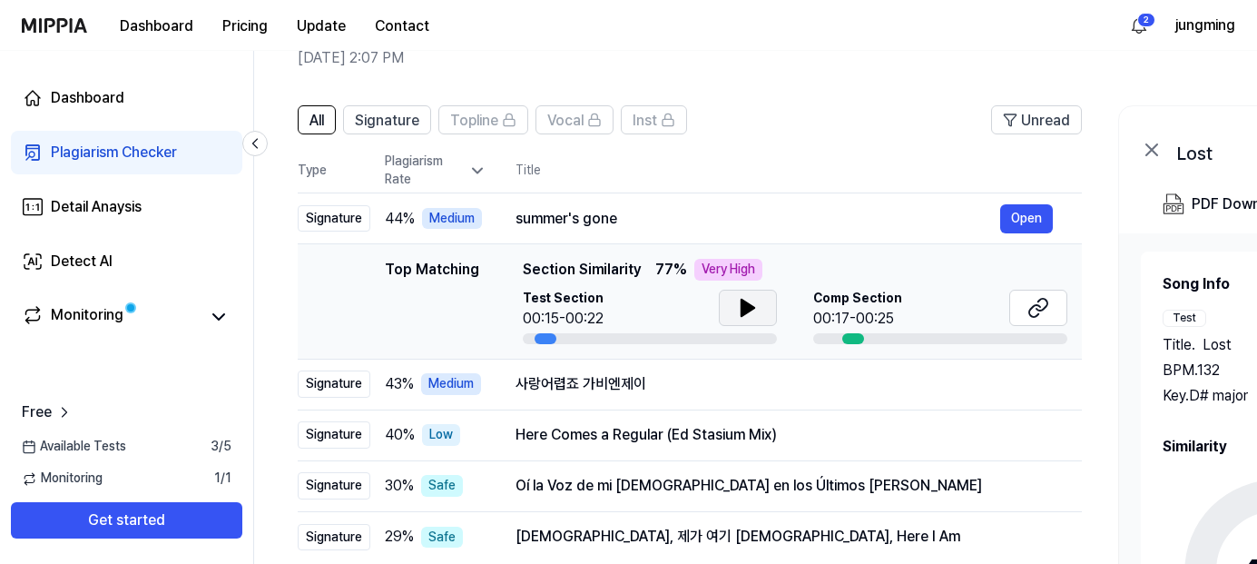
click at [739, 300] on icon at bounding box center [748, 308] width 22 height 22
click at [1038, 301] on icon at bounding box center [1042, 305] width 11 height 12
click at [726, 291] on button at bounding box center [748, 308] width 58 height 36
click at [738, 305] on icon at bounding box center [748, 308] width 22 height 22
click at [721, 376] on div "사랑어렵죠 가비엔제이" at bounding box center [758, 384] width 485 height 22
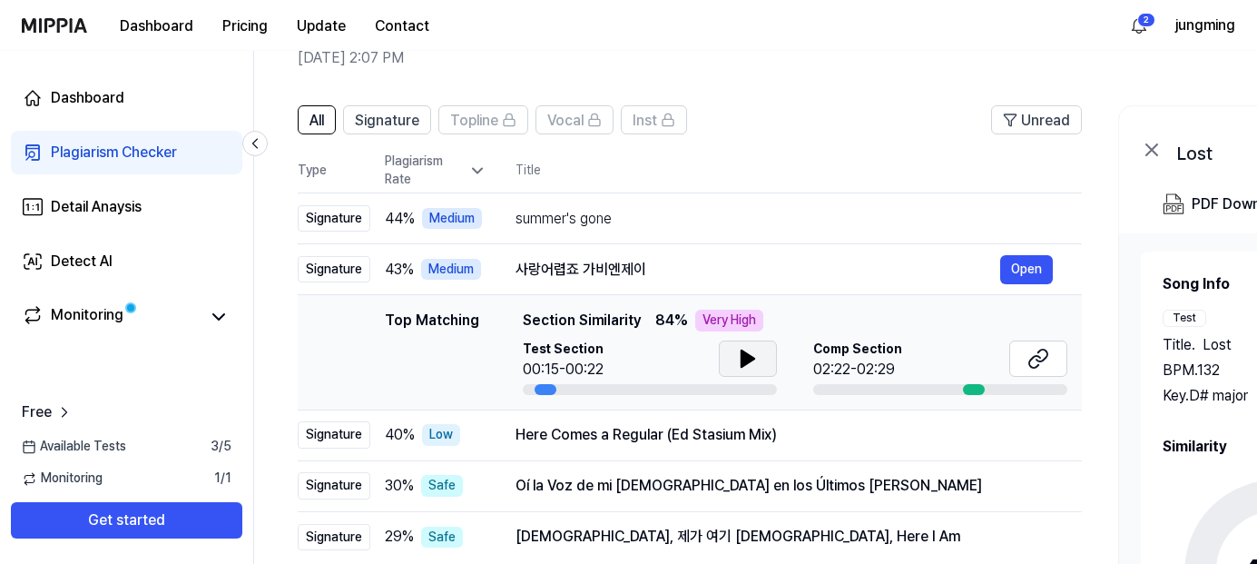
click at [731, 358] on button at bounding box center [748, 358] width 58 height 36
click at [1044, 359] on icon at bounding box center [1042, 355] width 11 height 12
click at [748, 367] on icon at bounding box center [748, 359] width 22 height 22
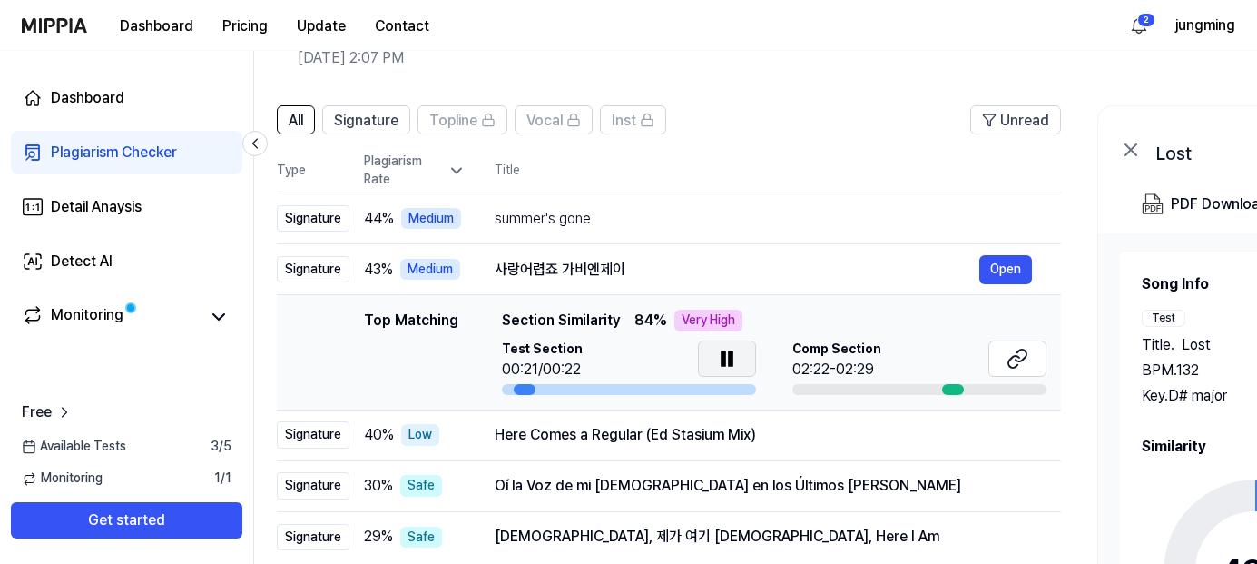
scroll to position [0, 32]
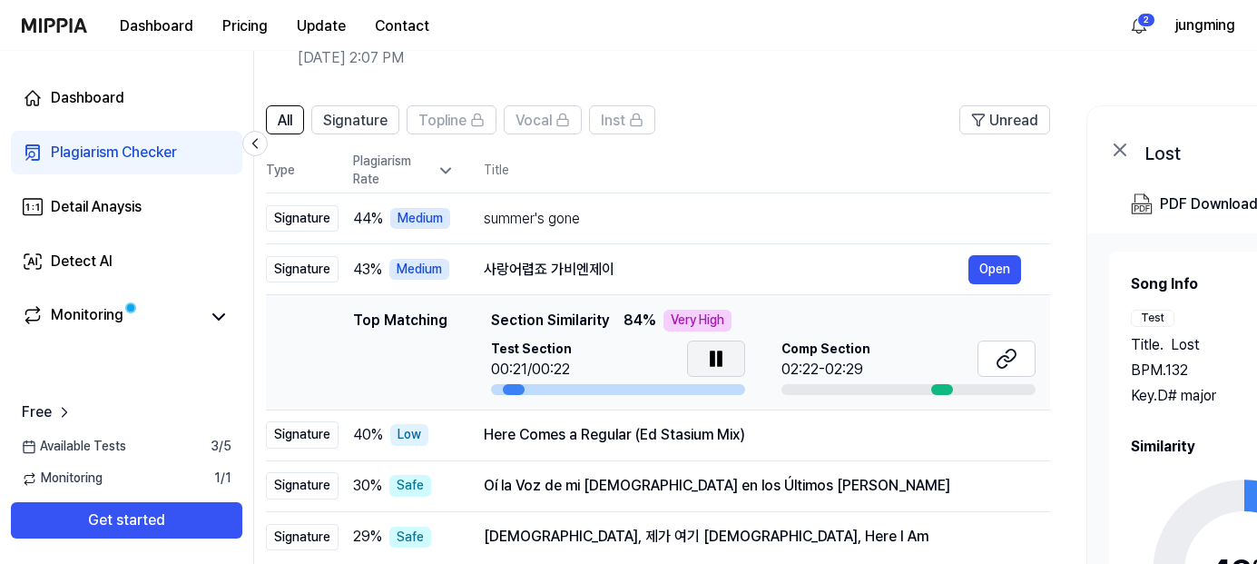
drag, startPoint x: 542, startPoint y: 386, endPoint x: 510, endPoint y: 386, distance: 31.8
click at [510, 386] on div at bounding box center [514, 389] width 22 height 11
click at [722, 361] on icon at bounding box center [716, 359] width 22 height 22
click at [719, 356] on icon at bounding box center [716, 358] width 13 height 16
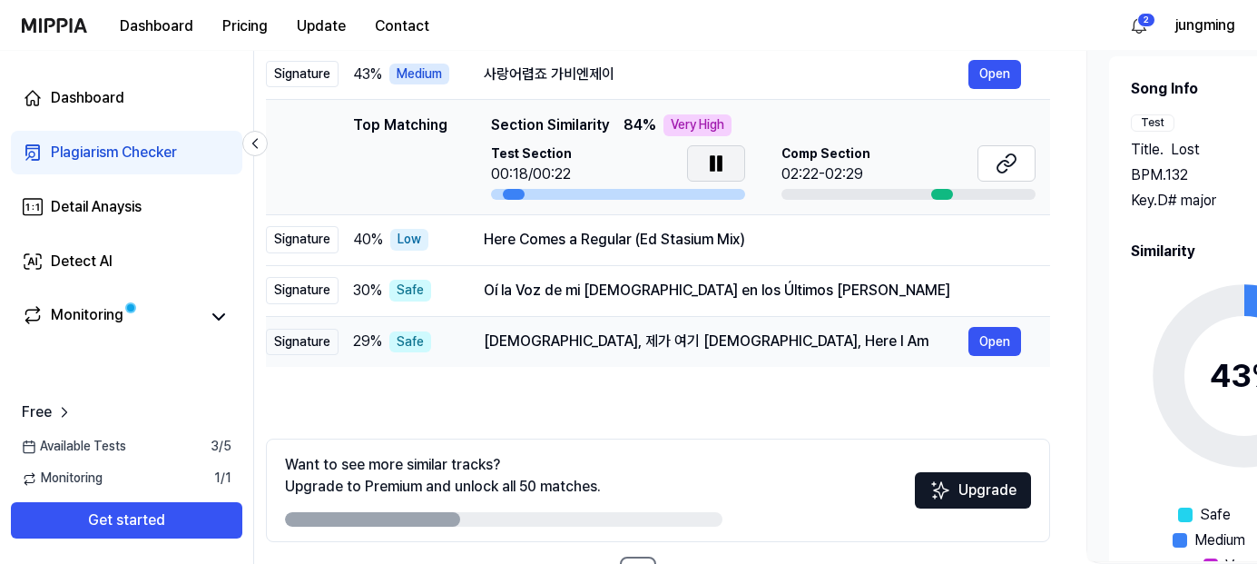
scroll to position [170, 0]
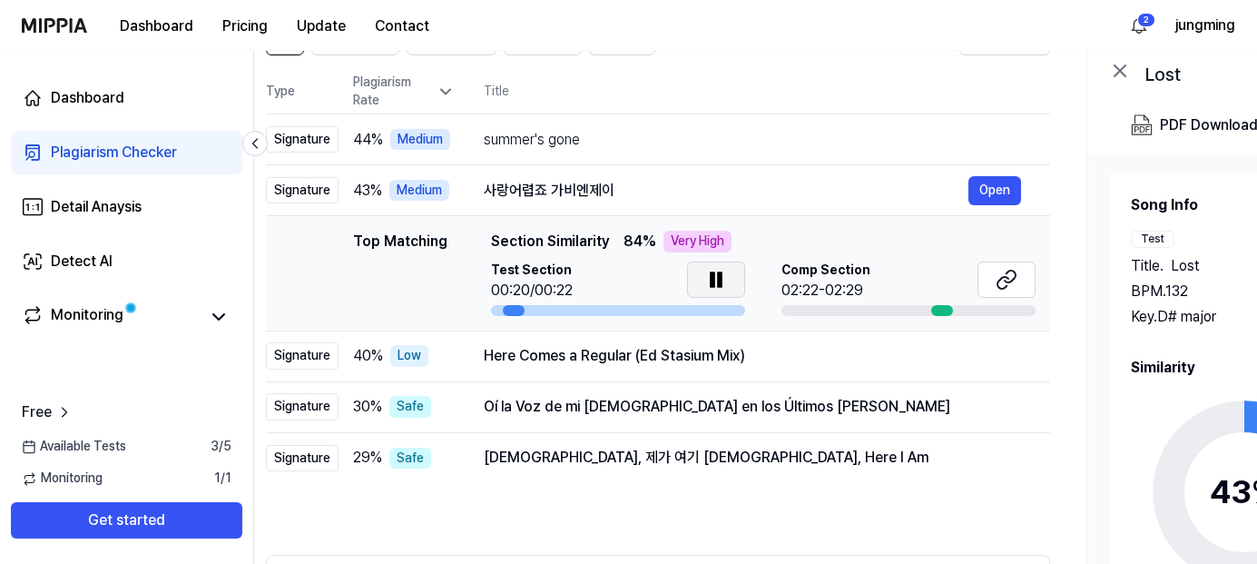
click at [722, 282] on icon at bounding box center [716, 280] width 22 height 22
click at [1010, 355] on button "Open" at bounding box center [995, 355] width 53 height 29
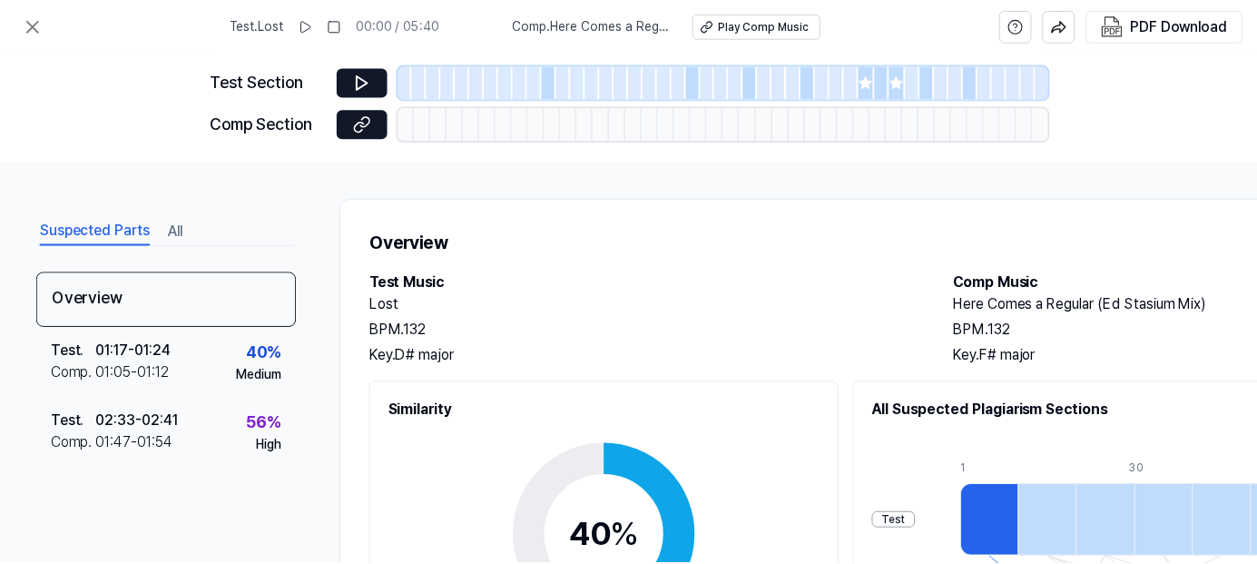
scroll to position [170, 0]
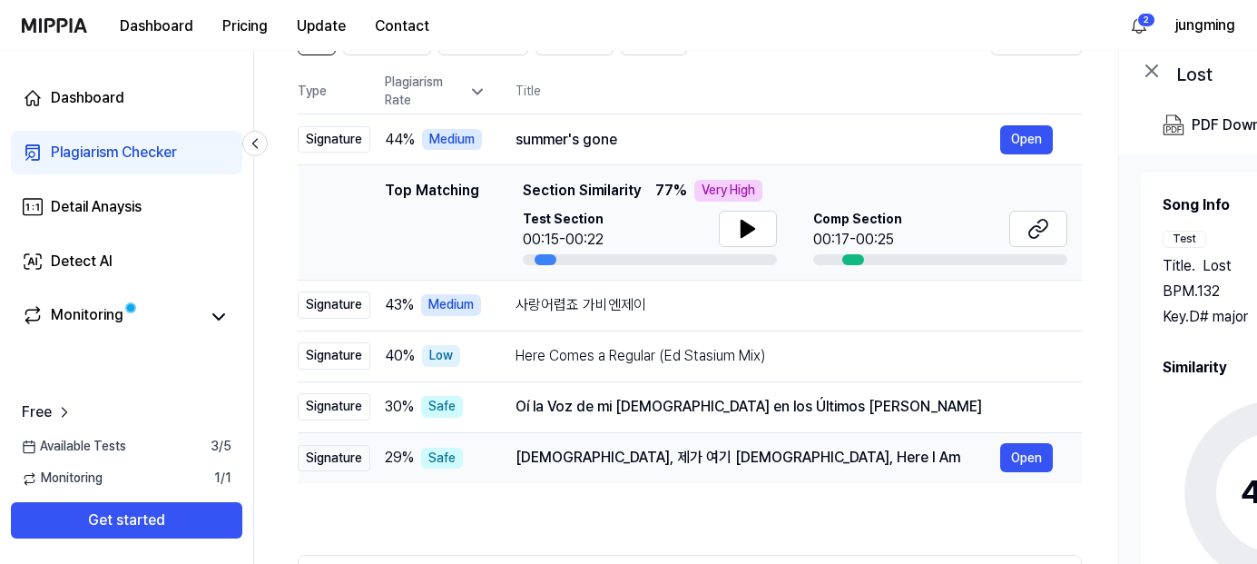
click at [785, 461] on div "주님, 제가 여기 있습니다 Lord, Here I Am" at bounding box center [758, 458] width 485 height 22
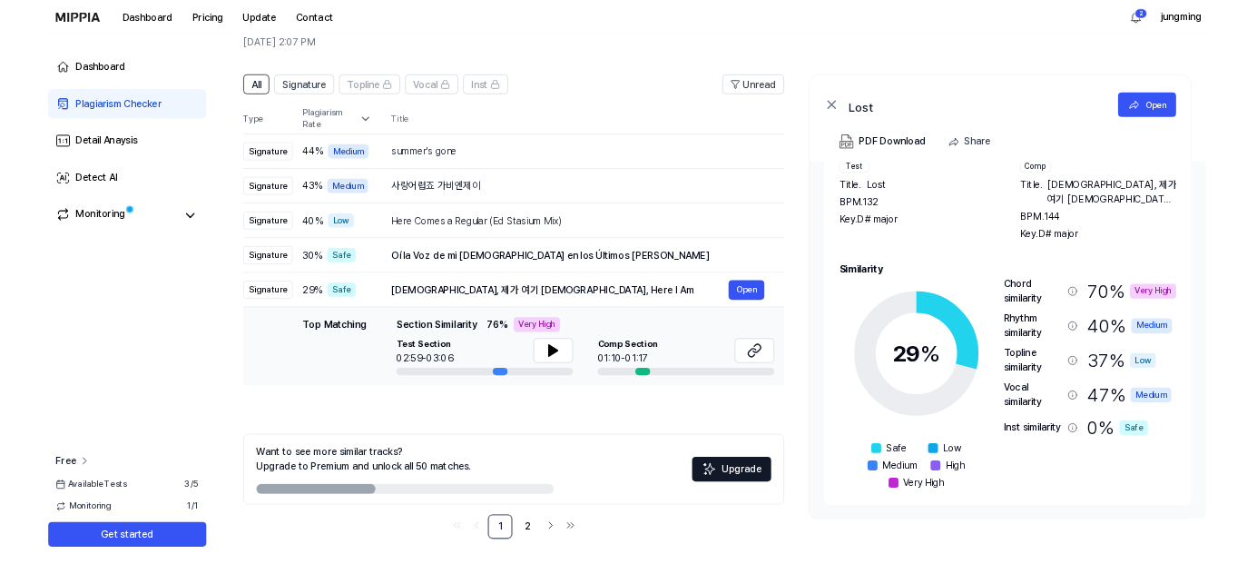
scroll to position [0, 0]
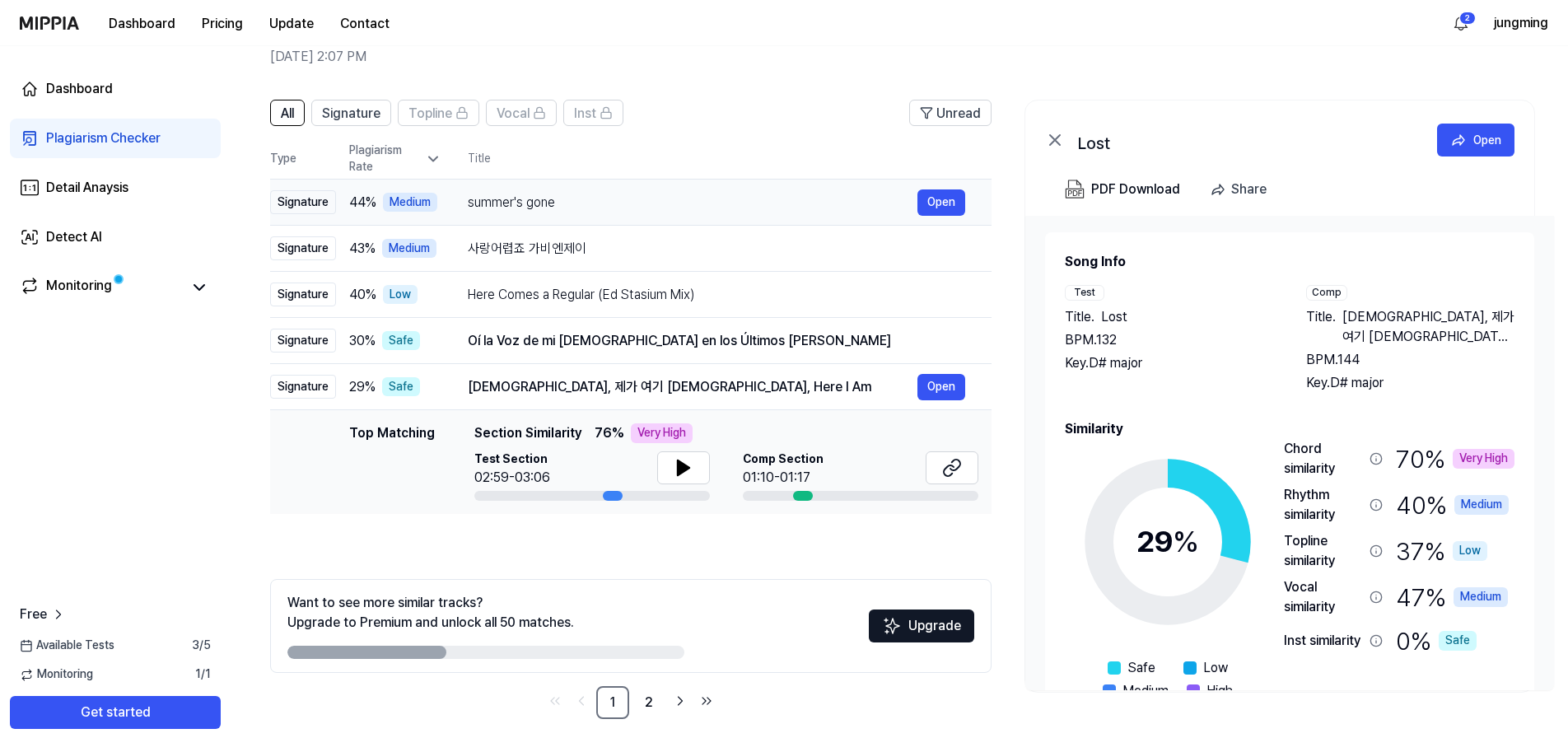
click at [606, 207] on div "summer's gone" at bounding box center [693, 202] width 450 height 20
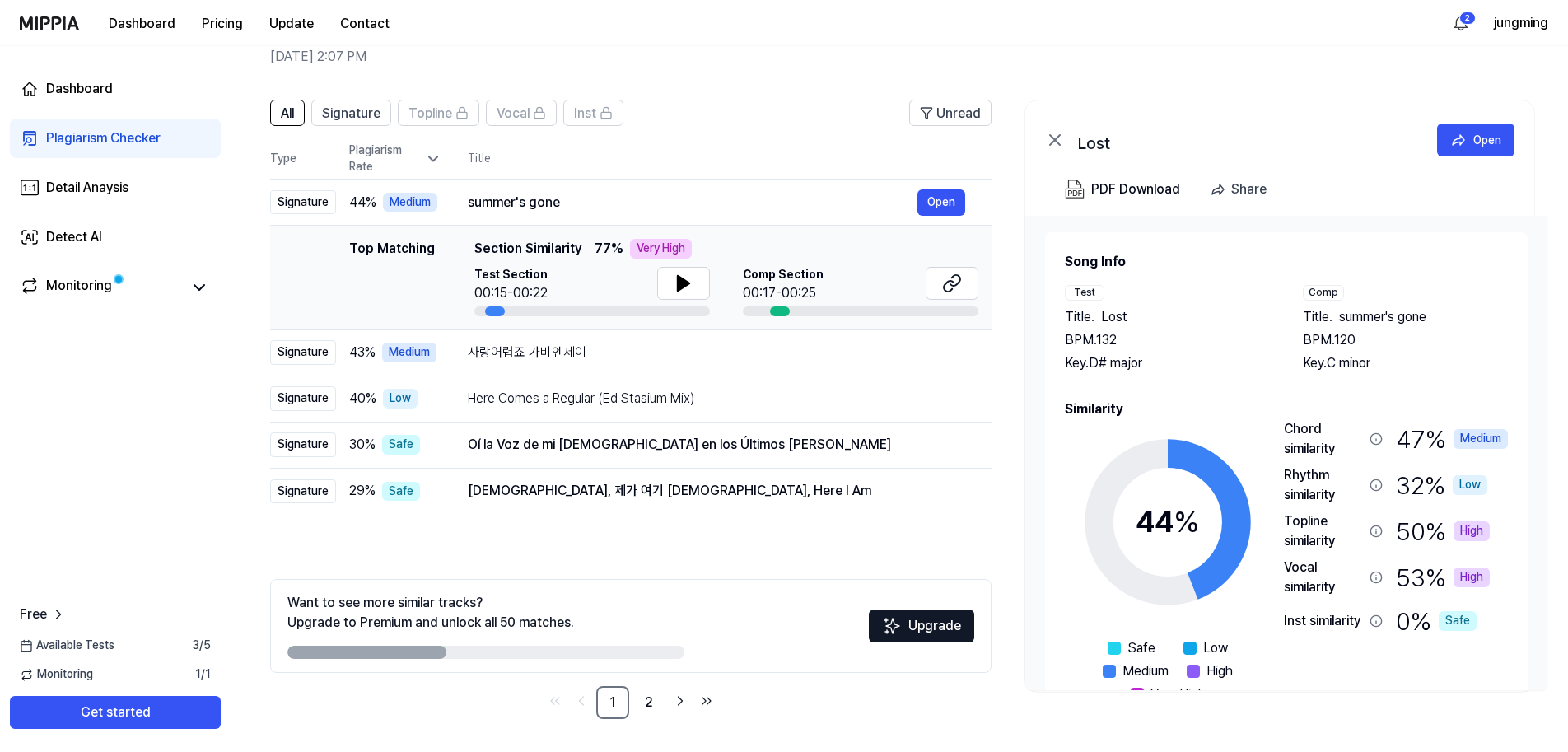
click at [589, 265] on div "Top Matching Section Similarity 77 % Very High Test Section 00:15-00:22 Comp Se…" at bounding box center [727, 277] width 505 height 77
click at [612, 365] on div "사랑어렵죠 가비엔제이 Open" at bounding box center [717, 352] width 497 height 26
